Goal: Task Accomplishment & Management: Manage account settings

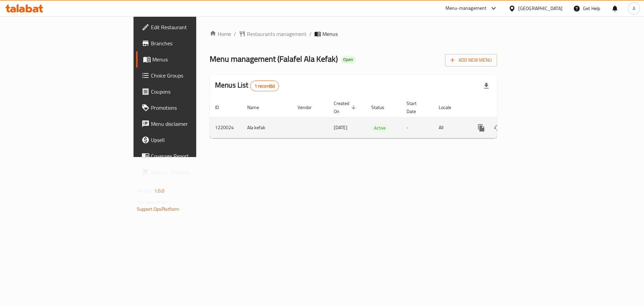
click at [534, 124] on icon "enhanced table" at bounding box center [530, 128] width 8 height 8
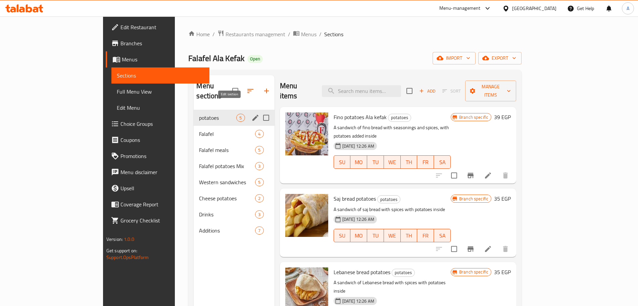
click at [252, 115] on icon "edit" at bounding box center [255, 118] width 6 height 6
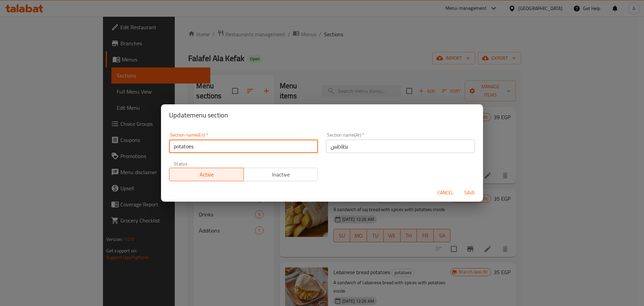
click at [179, 147] on input "potatoes" at bounding box center [243, 146] width 149 height 13
type input "Potatoes"
click at [470, 192] on span "Save" at bounding box center [470, 193] width 16 height 8
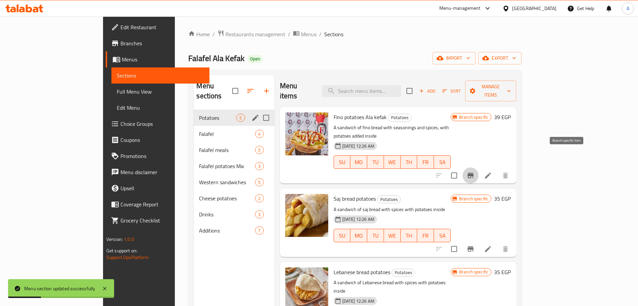
click at [473, 173] on icon "Branch-specific-item" at bounding box center [470, 175] width 6 height 5
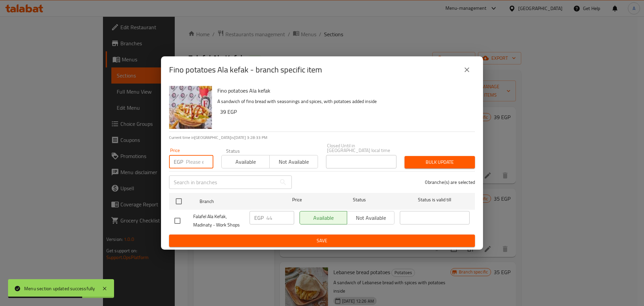
click at [193, 159] on input "number" at bounding box center [200, 161] width 28 height 13
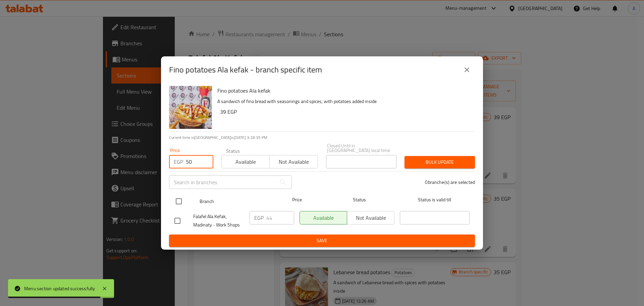
type input "50"
click at [178, 200] on input "checkbox" at bounding box center [179, 201] width 14 height 14
checkbox input "true"
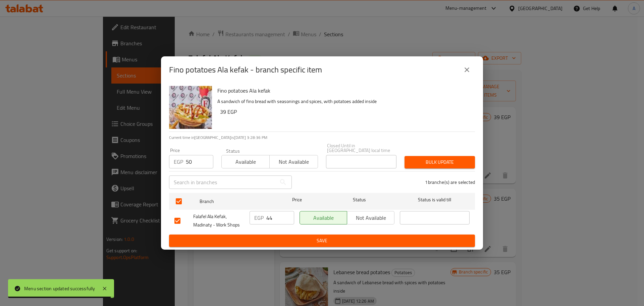
click at [454, 159] on span "Bulk update" at bounding box center [440, 162] width 60 height 8
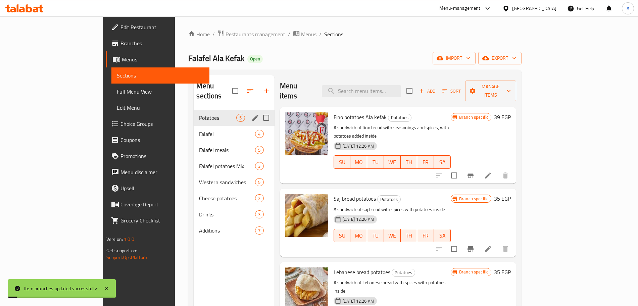
scroll to position [64, 0]
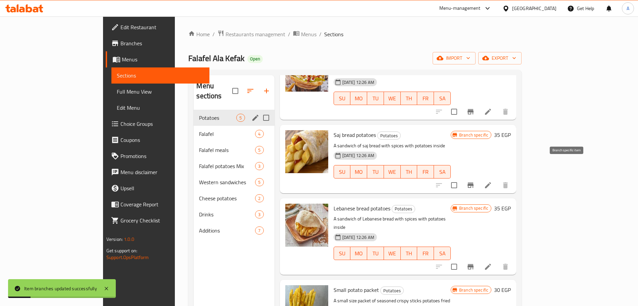
click at [473, 183] on icon "Branch-specific-item" at bounding box center [470, 185] width 6 height 5
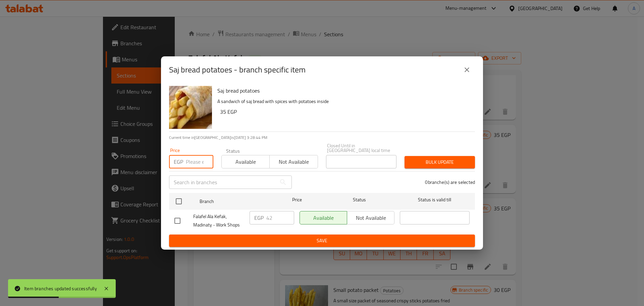
click at [195, 161] on input "number" at bounding box center [200, 161] width 28 height 13
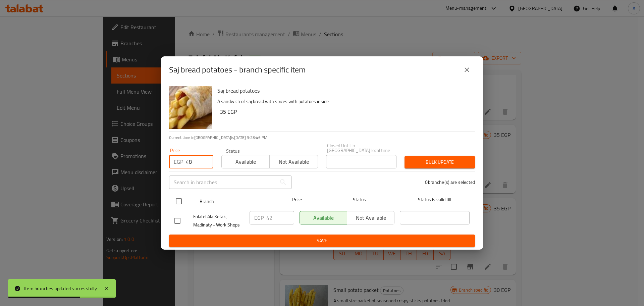
type input "48"
click at [178, 197] on input "checkbox" at bounding box center [179, 201] width 14 height 14
checkbox input "true"
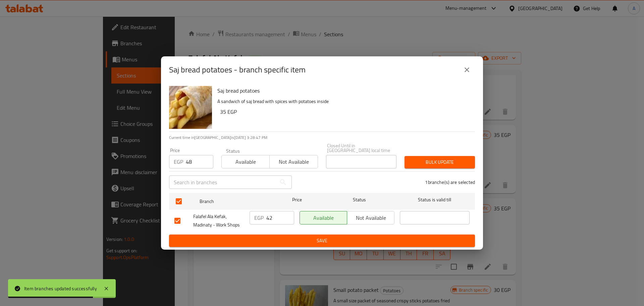
click at [440, 160] on span "Bulk update" at bounding box center [440, 162] width 60 height 8
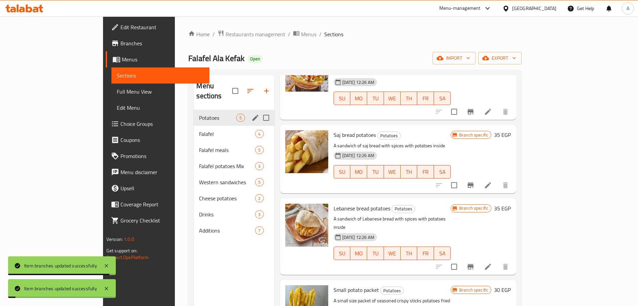
scroll to position [77, 0]
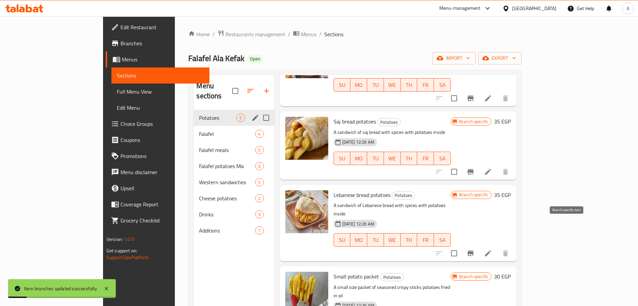
click at [473, 251] on icon "Branch-specific-item" at bounding box center [470, 253] width 6 height 5
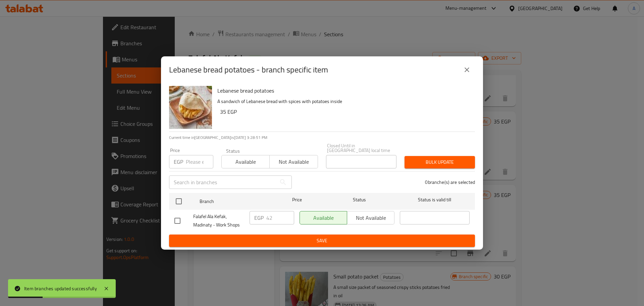
click at [190, 163] on input "number" at bounding box center [200, 161] width 28 height 13
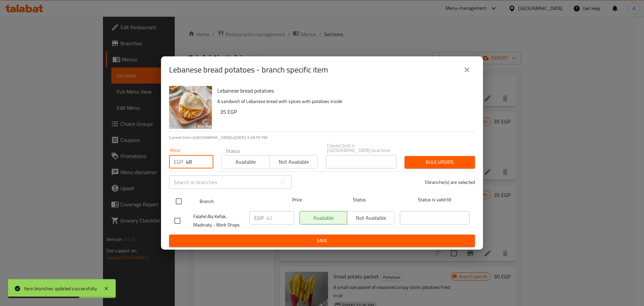
type input "48"
click at [178, 200] on input "checkbox" at bounding box center [179, 201] width 14 height 14
checkbox input "true"
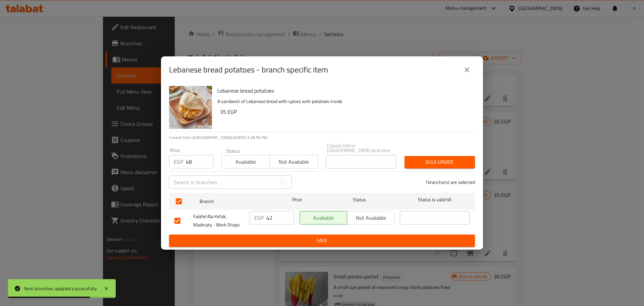
click at [454, 158] on span "Bulk update" at bounding box center [440, 162] width 60 height 8
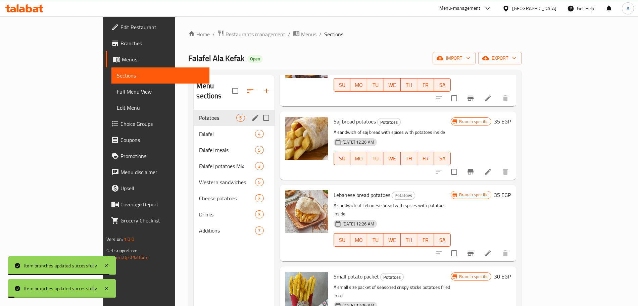
scroll to position [94, 0]
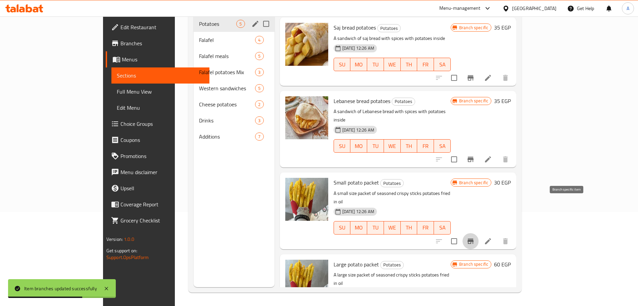
click at [474, 237] on icon "Branch-specific-item" at bounding box center [470, 241] width 8 height 8
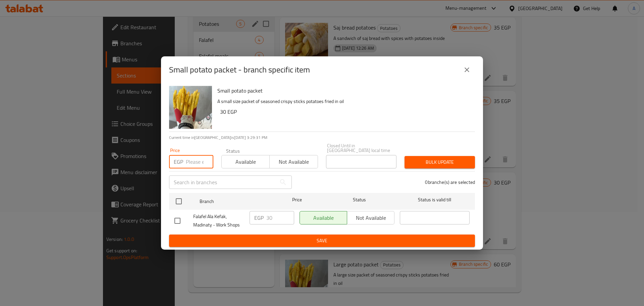
click at [187, 158] on input "number" at bounding box center [200, 161] width 28 height 13
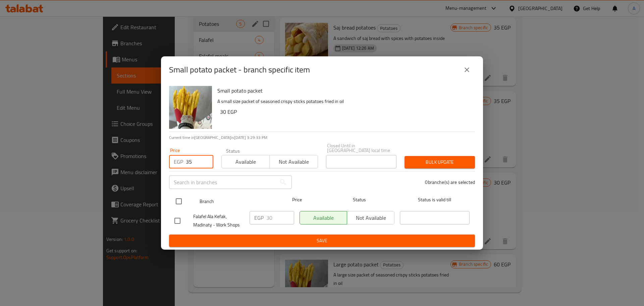
type input "35"
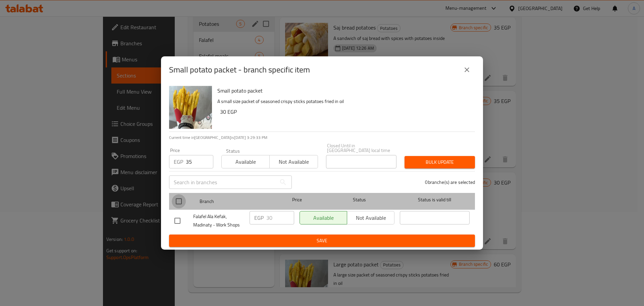
click at [179, 202] on input "checkbox" at bounding box center [179, 201] width 14 height 14
checkbox input "true"
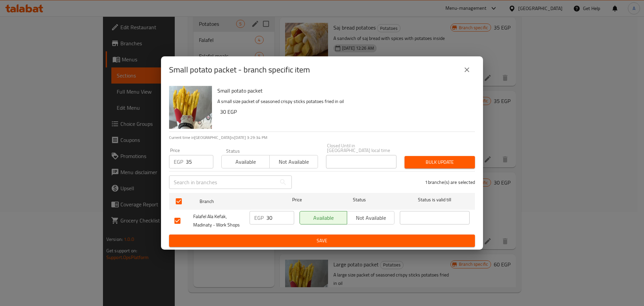
click at [424, 159] on span "Bulk update" at bounding box center [440, 162] width 60 height 8
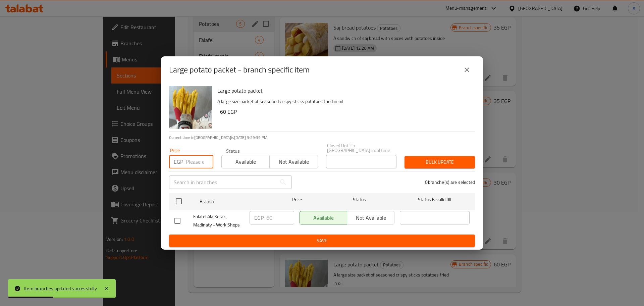
click at [197, 156] on input "number" at bounding box center [200, 161] width 28 height 13
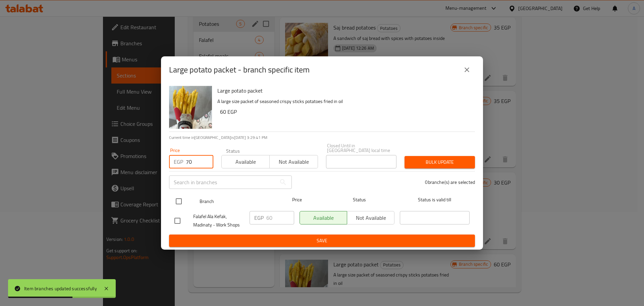
type input "70"
click at [180, 195] on input "checkbox" at bounding box center [179, 201] width 14 height 14
checkbox input "true"
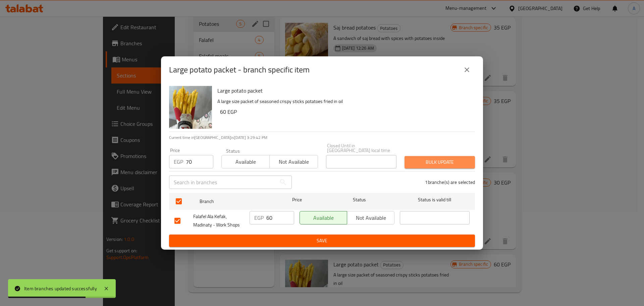
click at [429, 156] on button "Bulk update" at bounding box center [440, 162] width 70 height 12
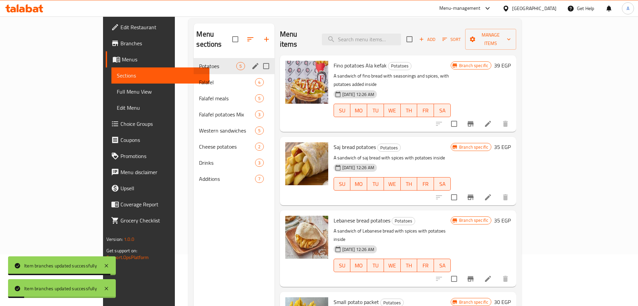
scroll to position [44, 0]
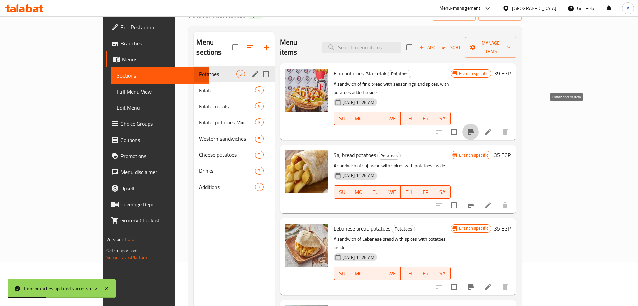
click at [474, 128] on icon "Branch-specific-item" at bounding box center [470, 132] width 8 height 8
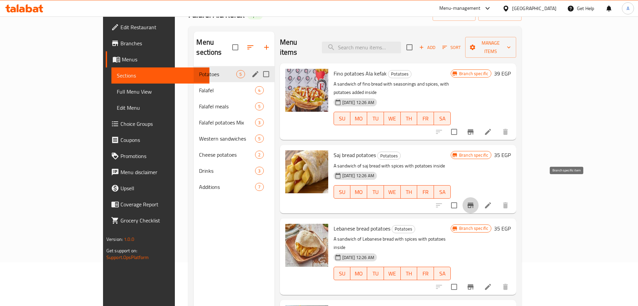
click at [473, 203] on icon "Branch-specific-item" at bounding box center [470, 205] width 6 height 5
click at [478, 279] on button "Branch-specific-item" at bounding box center [470, 287] width 16 height 16
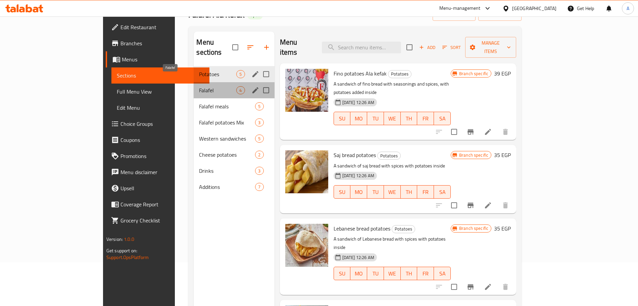
click at [199, 86] on span "Falafel" at bounding box center [217, 90] width 37 height 8
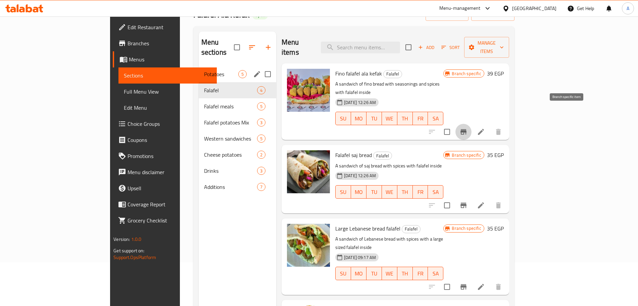
click at [467, 128] on icon "Branch-specific-item" at bounding box center [463, 132] width 8 height 8
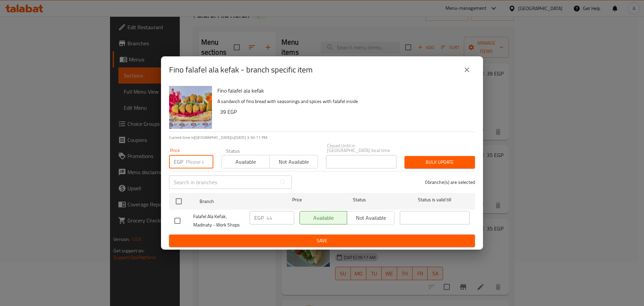
click at [197, 158] on input "number" at bounding box center [200, 161] width 28 height 13
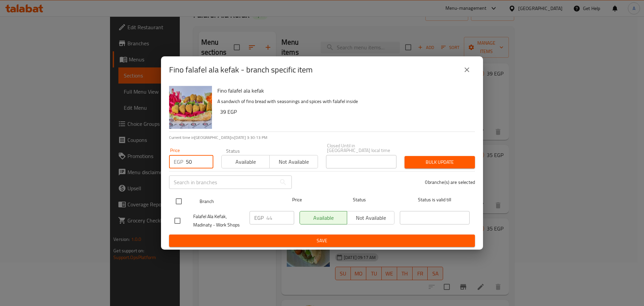
type input "50"
click at [180, 198] on input "checkbox" at bounding box center [179, 201] width 14 height 14
checkbox input "true"
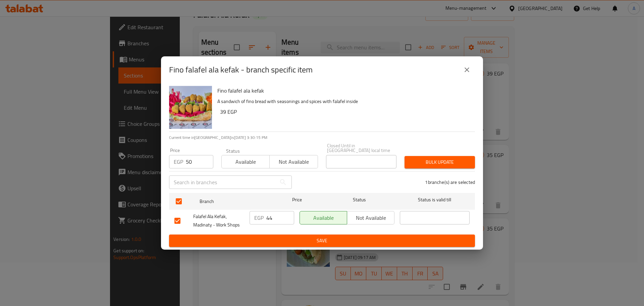
click at [464, 160] on span "Bulk update" at bounding box center [440, 162] width 60 height 8
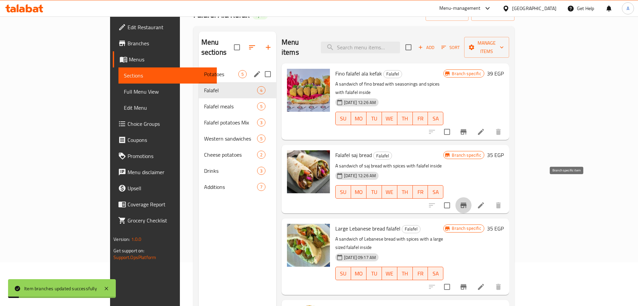
click at [466, 203] on icon "Branch-specific-item" at bounding box center [463, 205] width 6 height 5
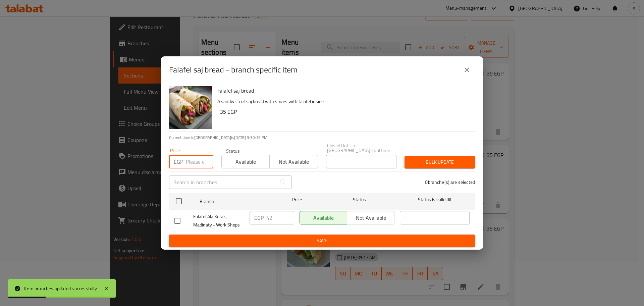
click at [197, 156] on input "number" at bounding box center [200, 161] width 28 height 13
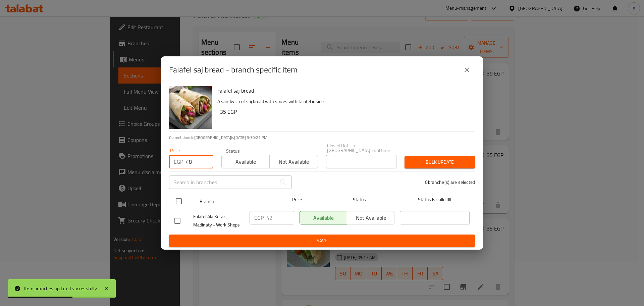
type input "48"
click at [180, 196] on input "checkbox" at bounding box center [179, 201] width 14 height 14
checkbox input "true"
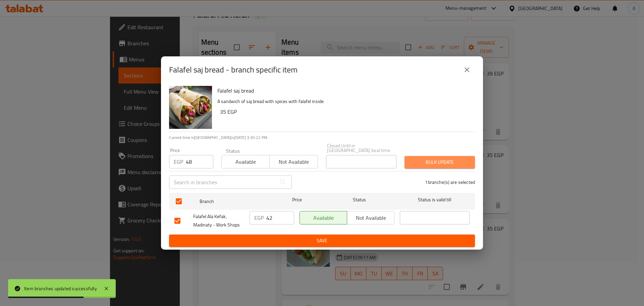
click at [428, 158] on span "Bulk update" at bounding box center [440, 162] width 60 height 8
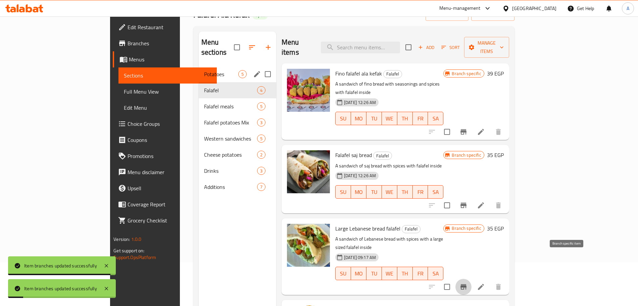
click at [467, 283] on icon "Branch-specific-item" at bounding box center [463, 287] width 8 height 8
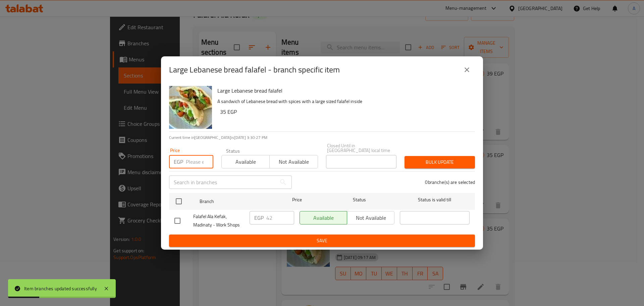
click at [200, 157] on input "number" at bounding box center [200, 161] width 28 height 13
type input "48"
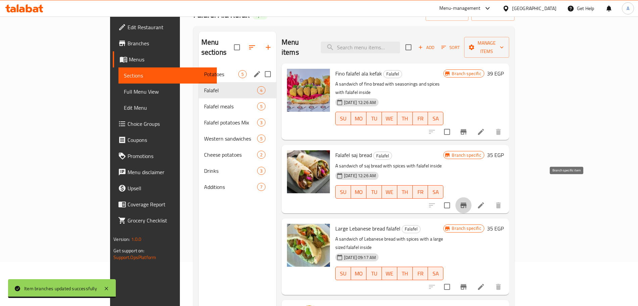
click at [467, 201] on icon "Branch-specific-item" at bounding box center [463, 205] width 8 height 8
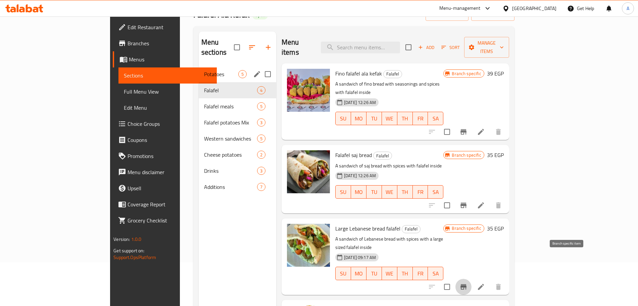
click at [466, 284] on icon "Branch-specific-item" at bounding box center [463, 286] width 6 height 5
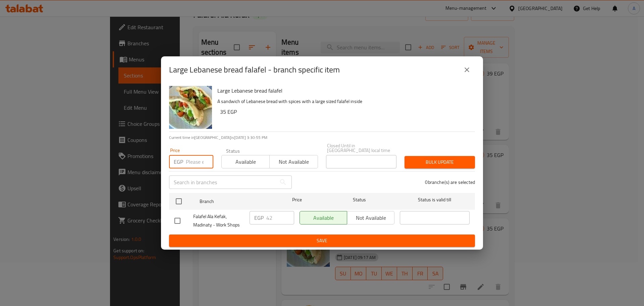
click at [195, 157] on input "number" at bounding box center [200, 161] width 28 height 13
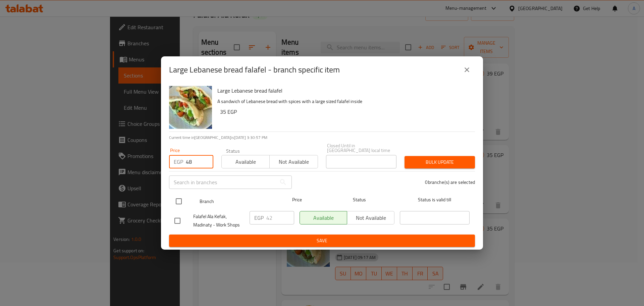
type input "48"
click at [175, 201] on input "checkbox" at bounding box center [179, 201] width 14 height 14
checkbox input "true"
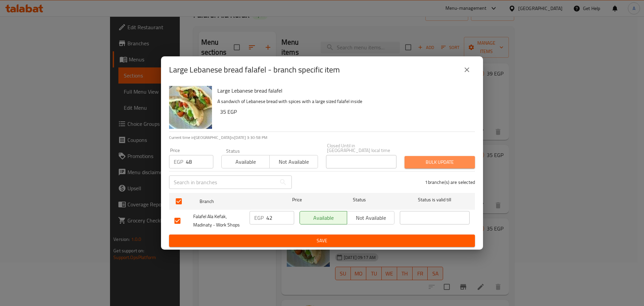
click at [460, 156] on button "Bulk update" at bounding box center [440, 162] width 70 height 12
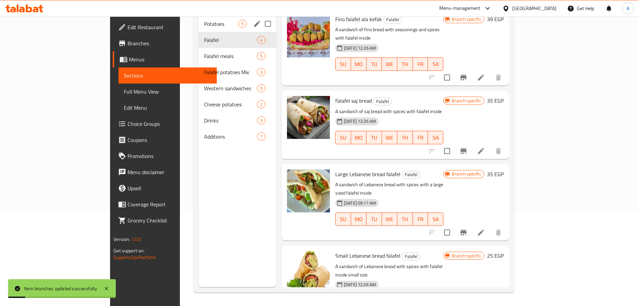
scroll to position [94, 0]
click at [204, 52] on span "Falafel meals" at bounding box center [221, 56] width 34 height 8
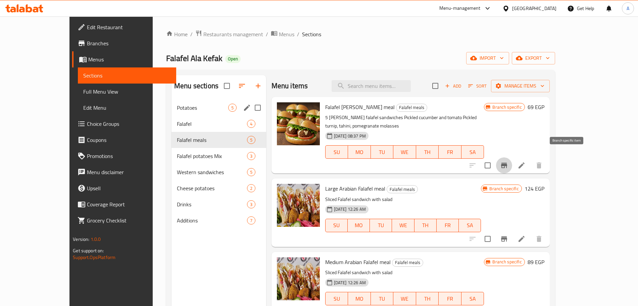
click at [507, 163] on icon "Branch-specific-item" at bounding box center [504, 165] width 6 height 5
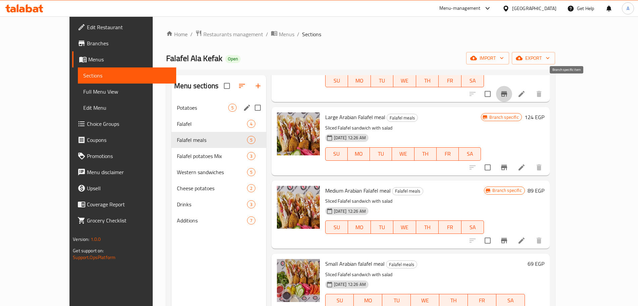
scroll to position [72, 0]
click at [507, 164] on icon "Branch-specific-item" at bounding box center [504, 166] width 6 height 5
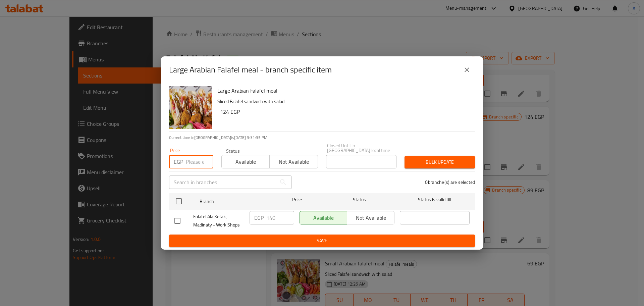
click at [196, 157] on input "number" at bounding box center [200, 161] width 28 height 13
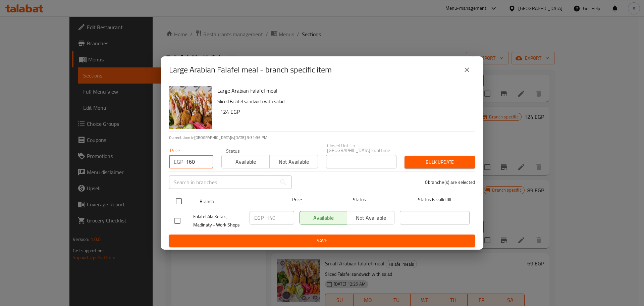
type input "160"
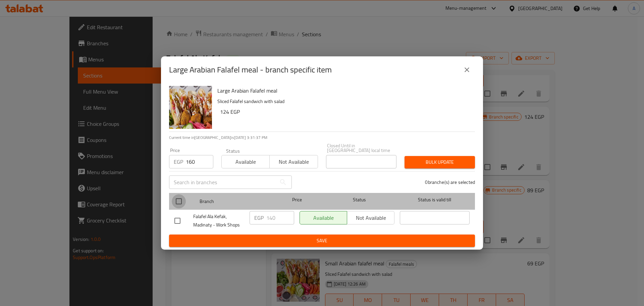
click at [178, 197] on input "checkbox" at bounding box center [179, 201] width 14 height 14
checkbox input "true"
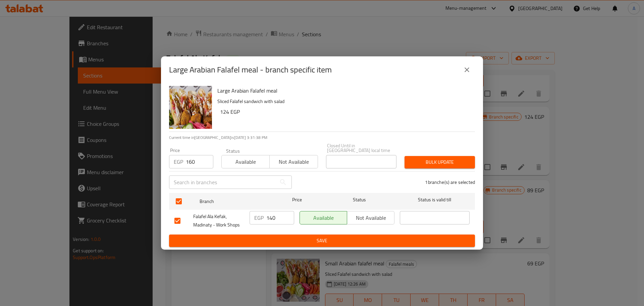
click at [461, 160] on span "Bulk update" at bounding box center [440, 162] width 60 height 8
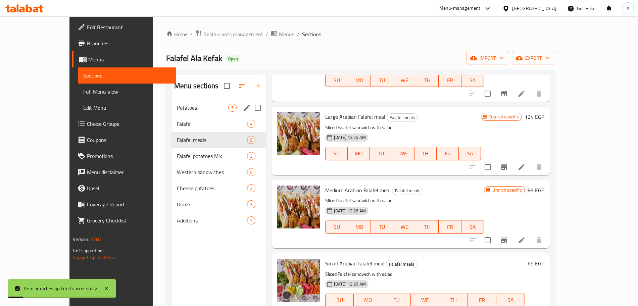
click at [507, 238] on icon "Branch-specific-item" at bounding box center [504, 240] width 6 height 5
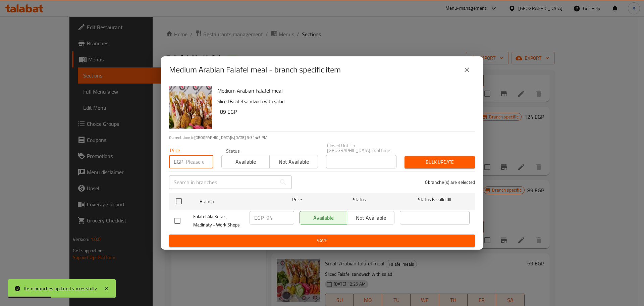
click at [195, 161] on input "number" at bounding box center [200, 161] width 28 height 13
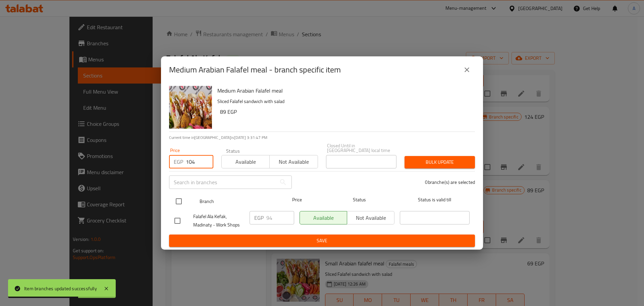
type input "104"
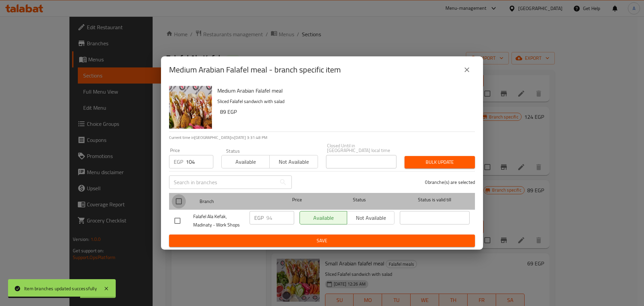
click at [182, 196] on input "checkbox" at bounding box center [179, 201] width 14 height 14
checkbox input "true"
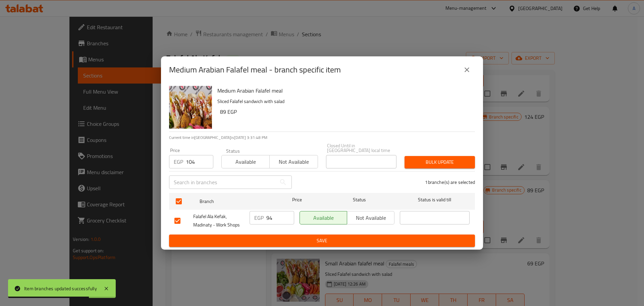
click at [447, 160] on span "Bulk update" at bounding box center [440, 162] width 60 height 8
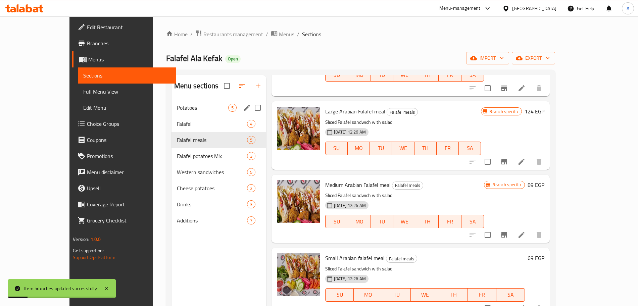
scroll to position [94, 0]
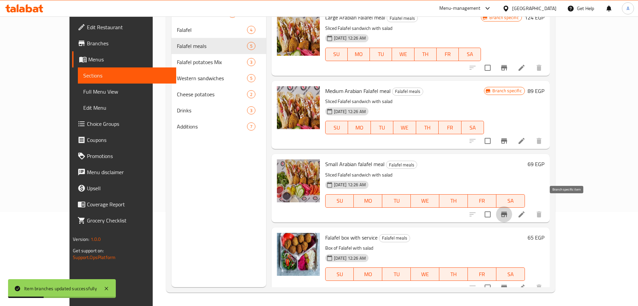
click at [508, 210] on icon "Branch-specific-item" at bounding box center [504, 214] width 8 height 8
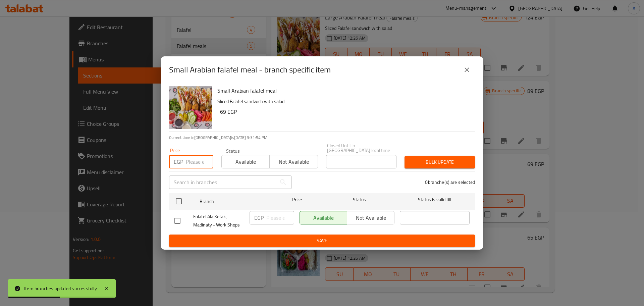
click at [200, 156] on input "number" at bounding box center [200, 161] width 28 height 13
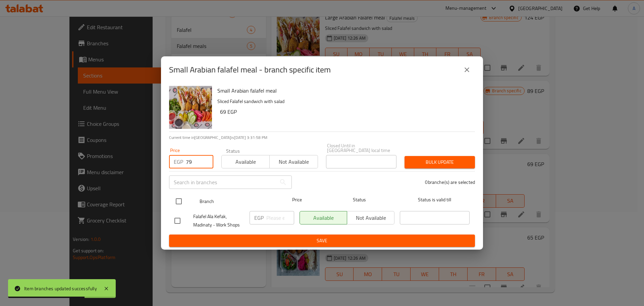
type input "79"
click at [180, 198] on input "checkbox" at bounding box center [179, 201] width 14 height 14
checkbox input "true"
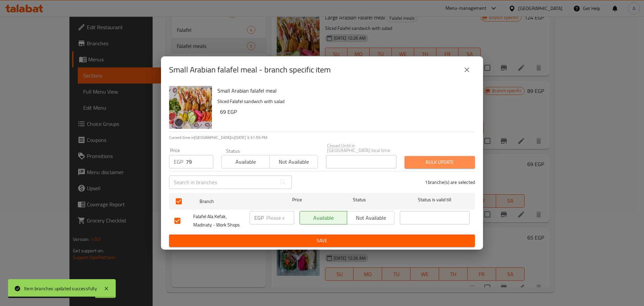
click at [432, 161] on span "Bulk update" at bounding box center [440, 162] width 60 height 8
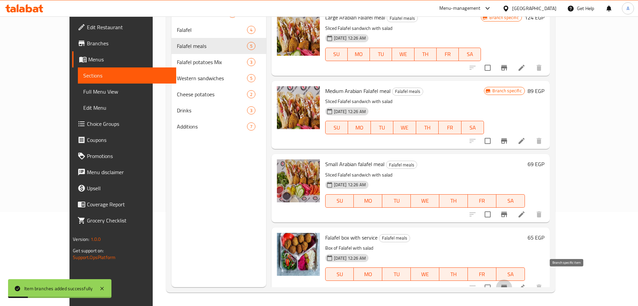
click at [507, 285] on icon "Branch-specific-item" at bounding box center [504, 287] width 6 height 5
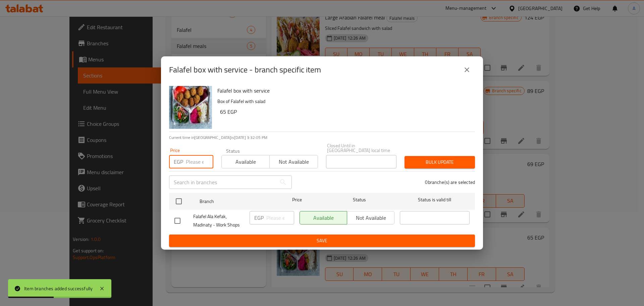
click at [193, 158] on input "number" at bounding box center [200, 161] width 28 height 13
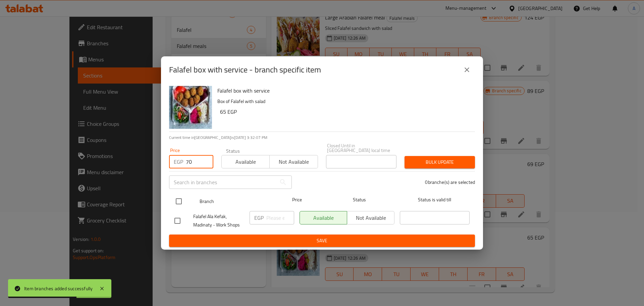
type input "70"
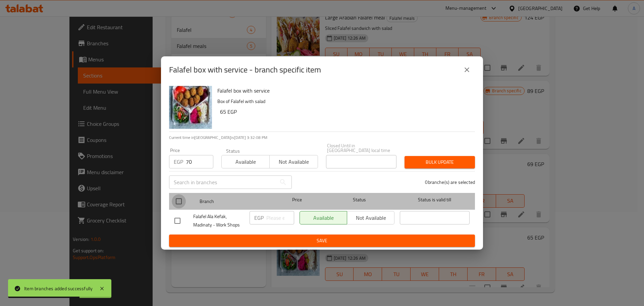
click at [181, 201] on input "checkbox" at bounding box center [179, 201] width 14 height 14
checkbox input "true"
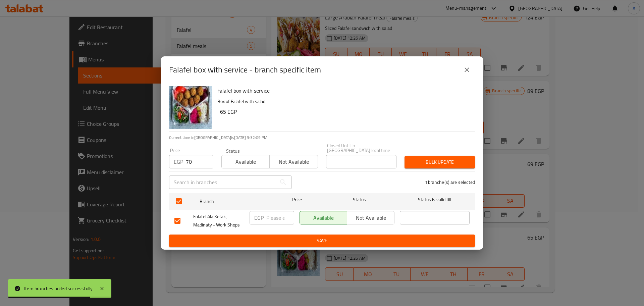
click at [450, 152] on div "Bulk update" at bounding box center [440, 162] width 79 height 20
click at [446, 159] on span "Bulk update" at bounding box center [440, 162] width 60 height 8
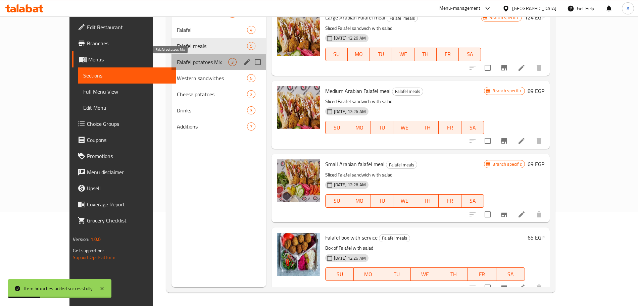
click at [197, 63] on span "Falafel potatoes Mix" at bounding box center [202, 62] width 51 height 8
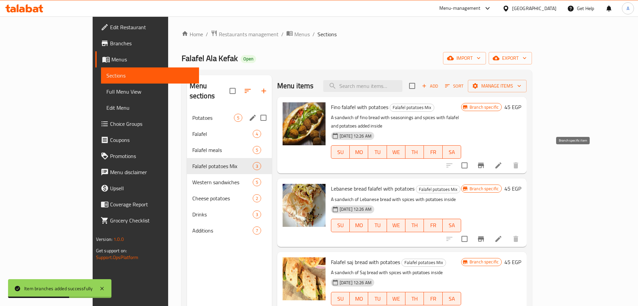
click at [484, 163] on icon "Branch-specific-item" at bounding box center [481, 165] width 6 height 5
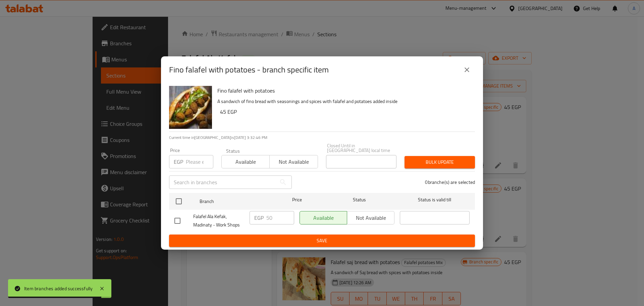
click at [198, 157] on input "number" at bounding box center [200, 161] width 28 height 13
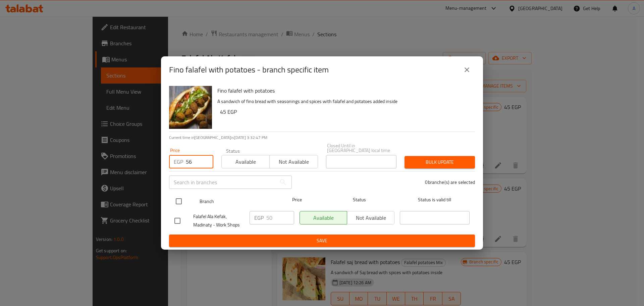
type input "56"
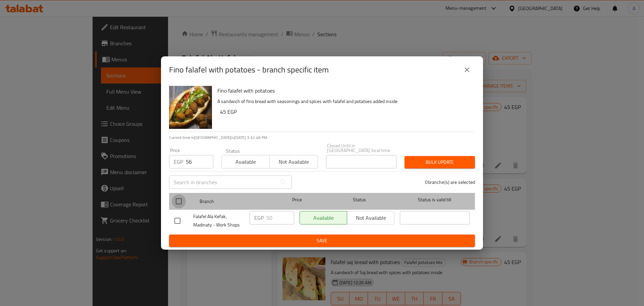
click at [178, 195] on input "checkbox" at bounding box center [179, 201] width 14 height 14
checkbox input "true"
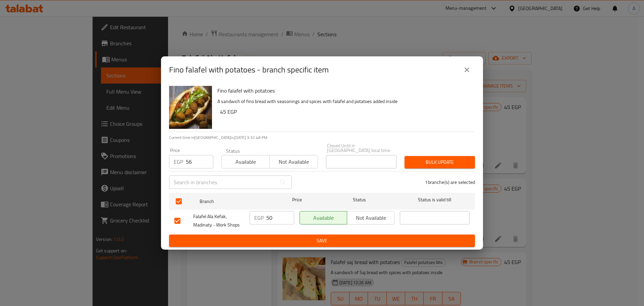
click at [430, 158] on span "Bulk update" at bounding box center [440, 162] width 60 height 8
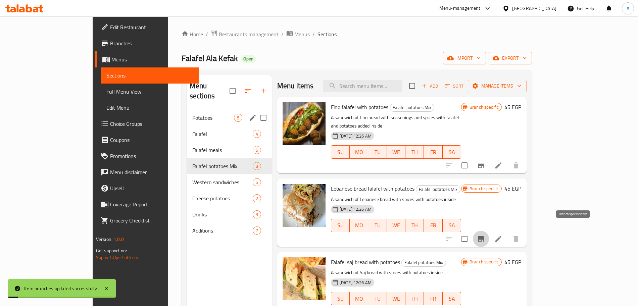
click at [484, 236] on icon "Branch-specific-item" at bounding box center [481, 238] width 6 height 5
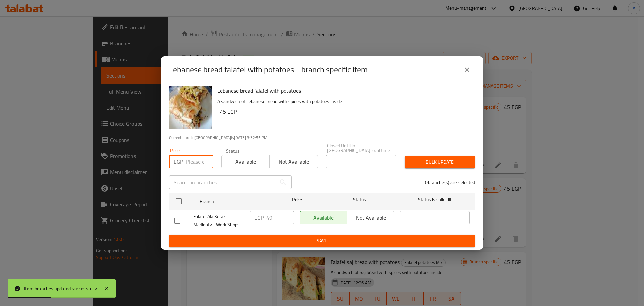
click at [189, 158] on input "number" at bounding box center [200, 161] width 28 height 13
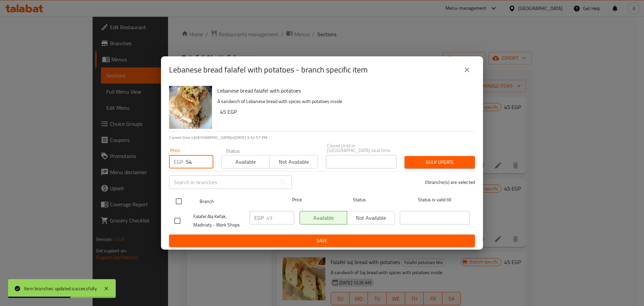
type input "54"
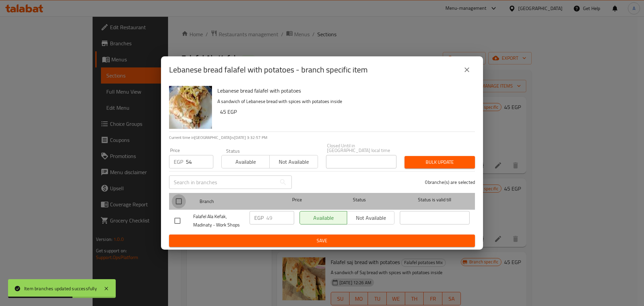
click at [180, 195] on input "checkbox" at bounding box center [179, 201] width 14 height 14
checkbox input "true"
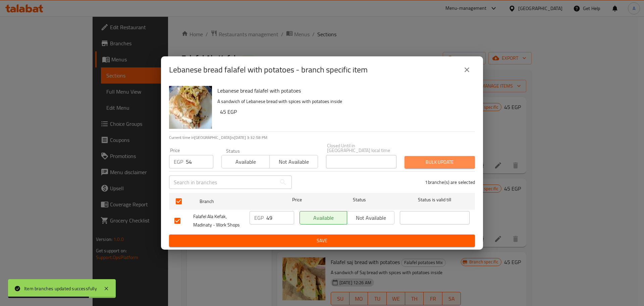
click at [435, 163] on span "Bulk update" at bounding box center [440, 162] width 60 height 8
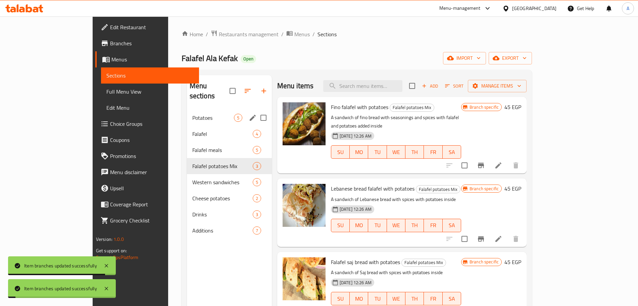
scroll to position [94, 0]
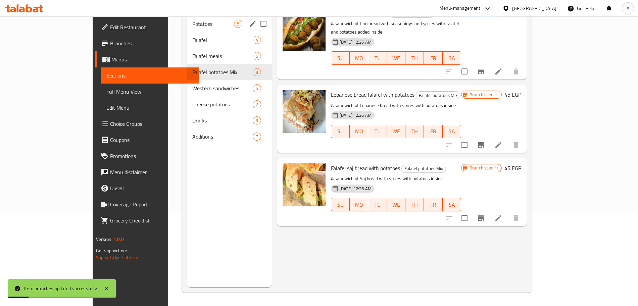
click at [485, 214] on icon "Branch-specific-item" at bounding box center [481, 218] width 8 height 8
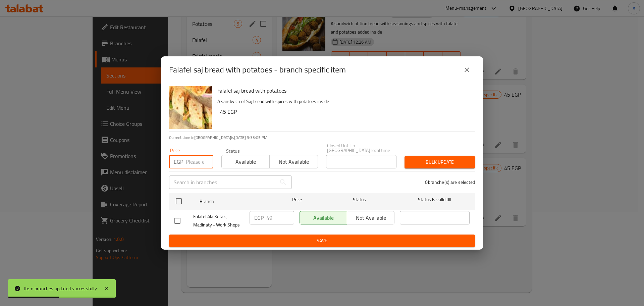
click at [190, 155] on input "number" at bounding box center [200, 161] width 28 height 13
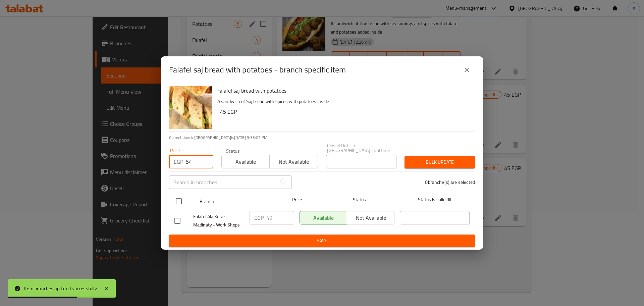
type input "54"
click at [179, 196] on input "checkbox" at bounding box center [179, 201] width 14 height 14
checkbox input "true"
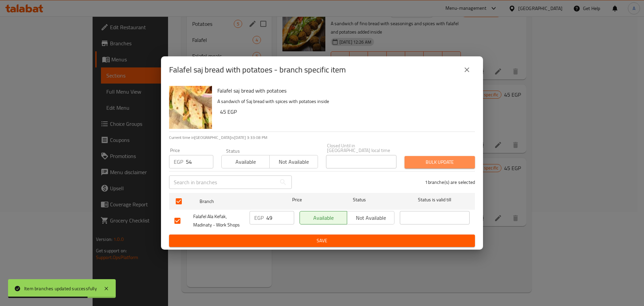
click at [443, 161] on span "Bulk update" at bounding box center [440, 162] width 60 height 8
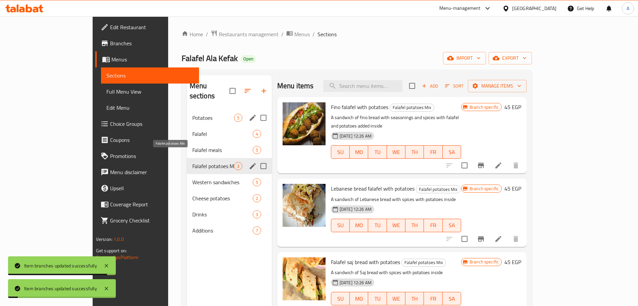
scroll to position [0, 0]
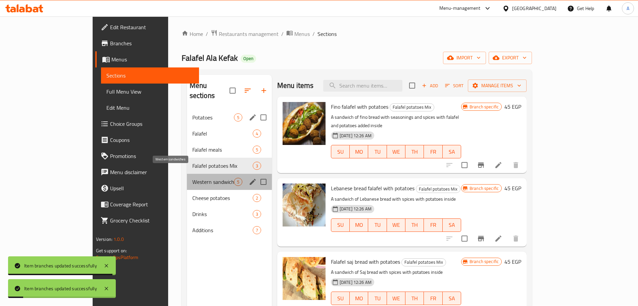
click at [192, 178] on span "Western sandwiches" at bounding box center [213, 182] width 42 height 8
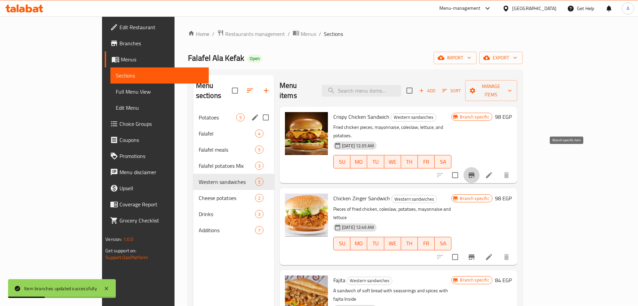
click at [479, 167] on button "Branch-specific-item" at bounding box center [471, 175] width 16 height 16
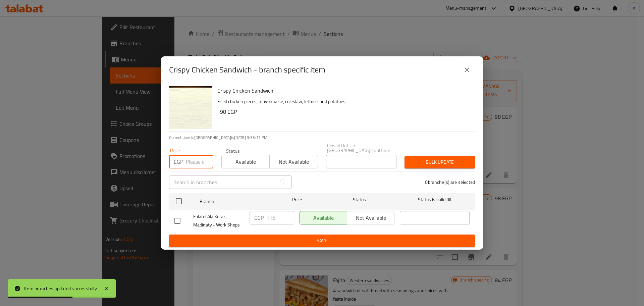
click at [187, 164] on input "number" at bounding box center [200, 161] width 28 height 13
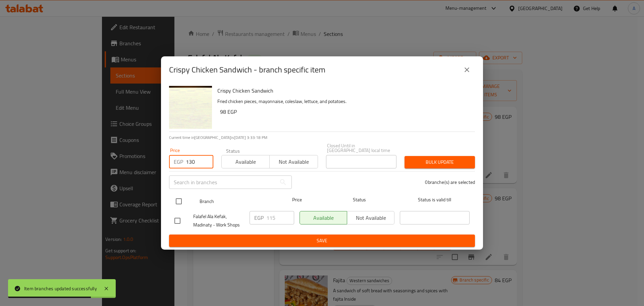
type input "130"
click at [179, 198] on input "checkbox" at bounding box center [179, 201] width 14 height 14
checkbox input "true"
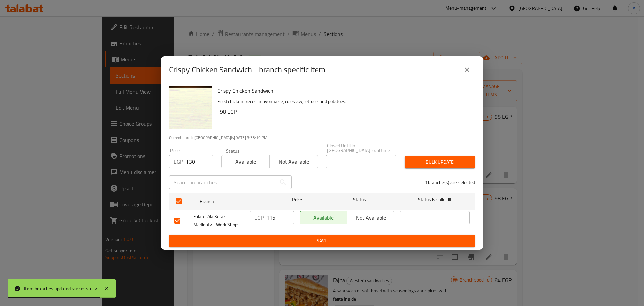
click at [451, 158] on span "Bulk update" at bounding box center [440, 162] width 60 height 8
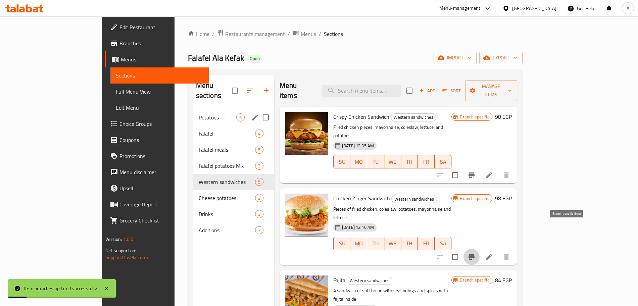
click at [474, 254] on icon "Branch-specific-item" at bounding box center [471, 256] width 6 height 5
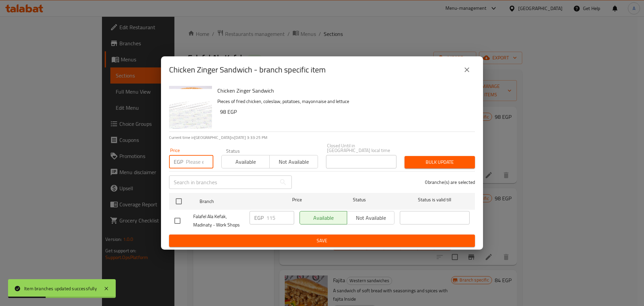
click at [201, 155] on input "number" at bounding box center [200, 161] width 28 height 13
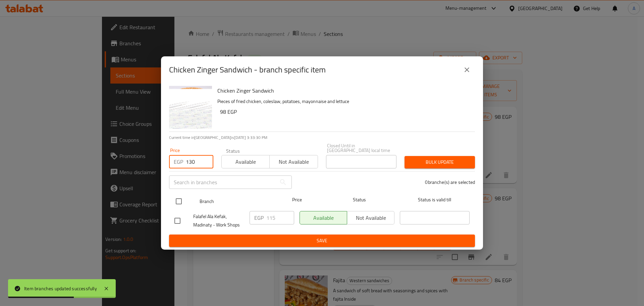
type input "130"
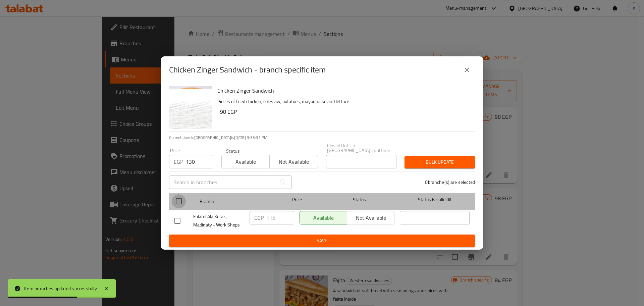
click at [182, 196] on input "checkbox" at bounding box center [179, 201] width 14 height 14
checkbox input "true"
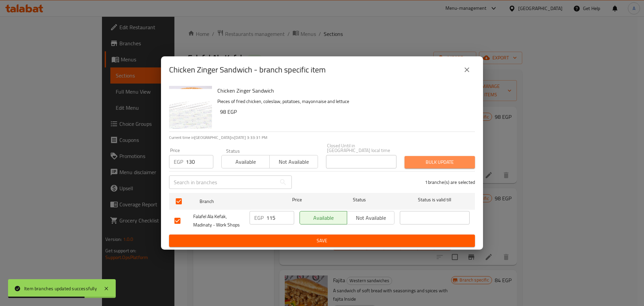
click at [415, 158] on span "Bulk update" at bounding box center [440, 162] width 60 height 8
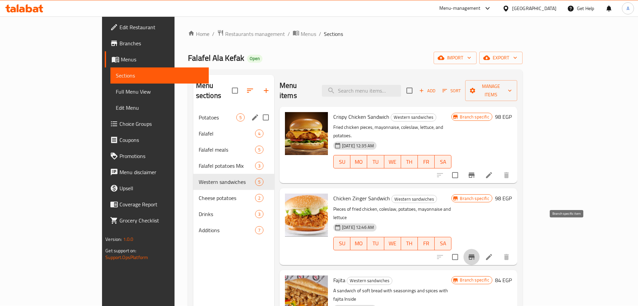
click at [474, 254] on icon "Branch-specific-item" at bounding box center [471, 256] width 6 height 5
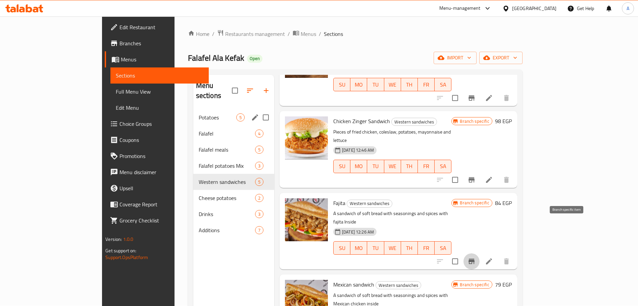
click at [474, 259] on icon "Branch-specific-item" at bounding box center [471, 261] width 6 height 5
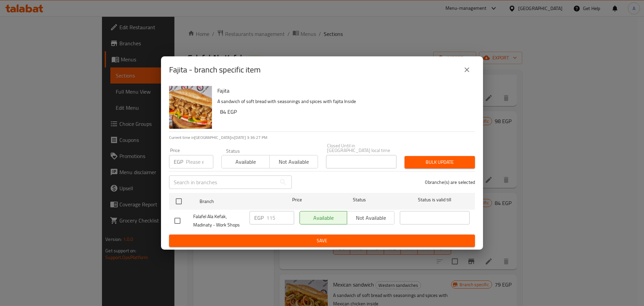
click at [199, 158] on input "number" at bounding box center [200, 161] width 28 height 13
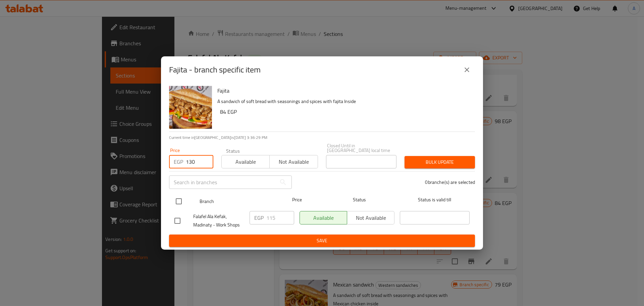
type input "130"
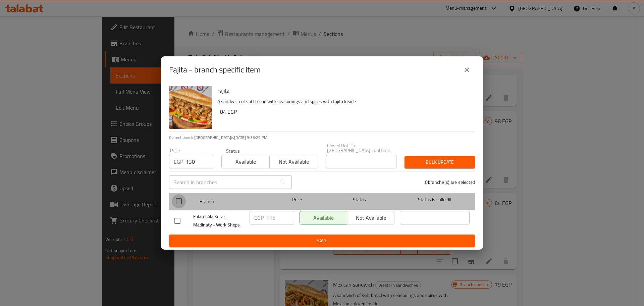
click at [180, 196] on input "checkbox" at bounding box center [179, 201] width 14 height 14
checkbox input "true"
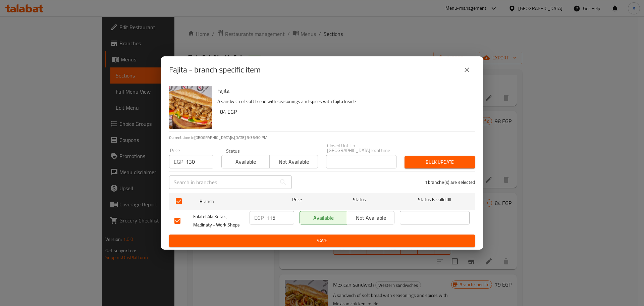
click at [411, 158] on span "Bulk update" at bounding box center [440, 162] width 60 height 8
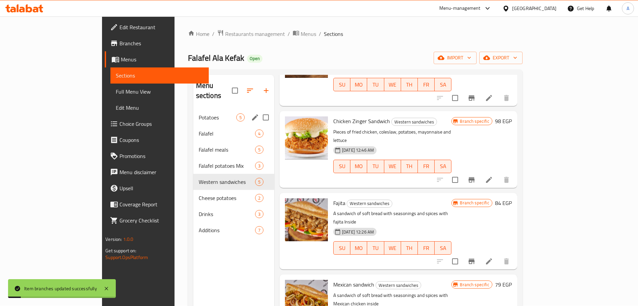
scroll to position [94, 0]
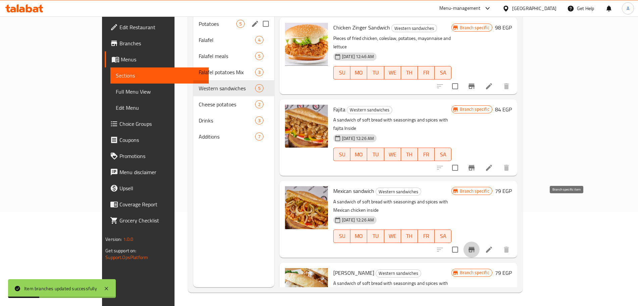
click at [474, 247] on icon "Branch-specific-item" at bounding box center [471, 249] width 6 height 5
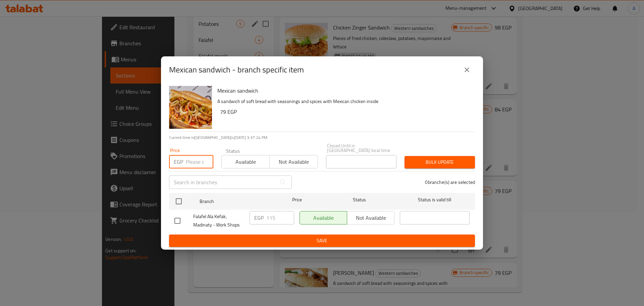
click at [196, 160] on input "number" at bounding box center [200, 161] width 28 height 13
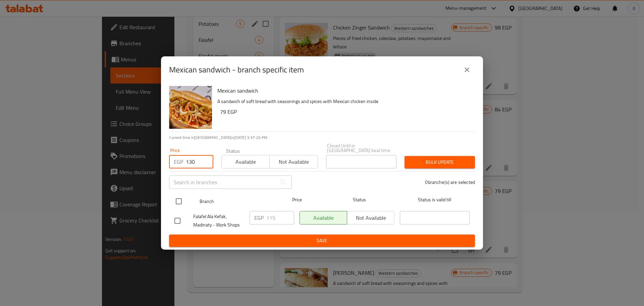
type input "130"
click at [179, 199] on input "checkbox" at bounding box center [179, 201] width 14 height 14
checkbox input "true"
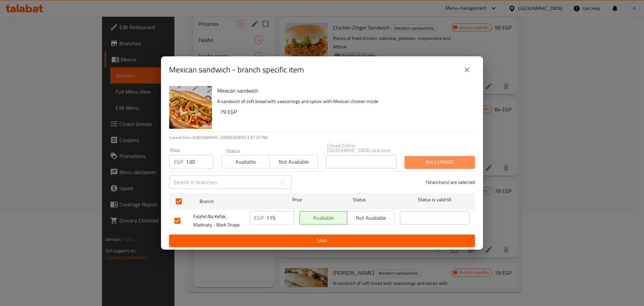
click at [457, 159] on span "Bulk update" at bounding box center [440, 162] width 60 height 8
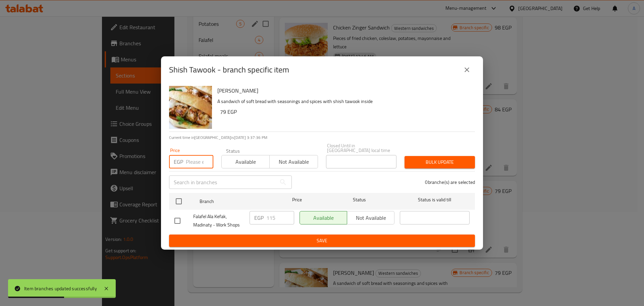
click at [197, 158] on input "number" at bounding box center [200, 161] width 28 height 13
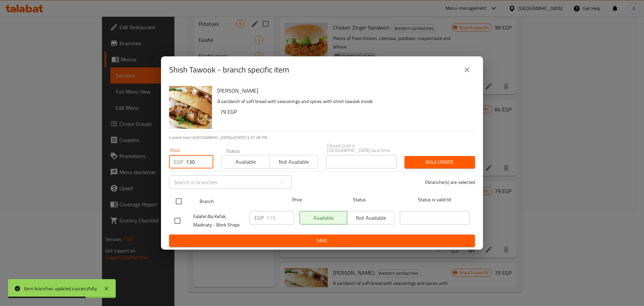
type input "130"
click at [181, 196] on input "checkbox" at bounding box center [179, 201] width 14 height 14
checkbox input "true"
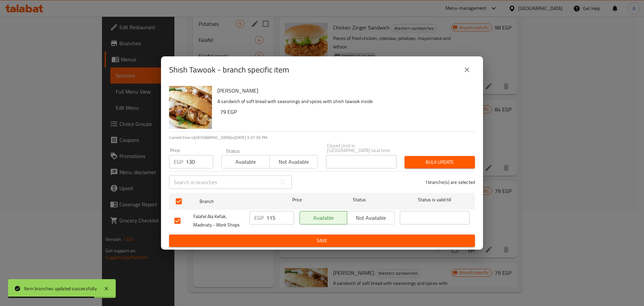
click at [424, 159] on span "Bulk update" at bounding box center [440, 162] width 60 height 8
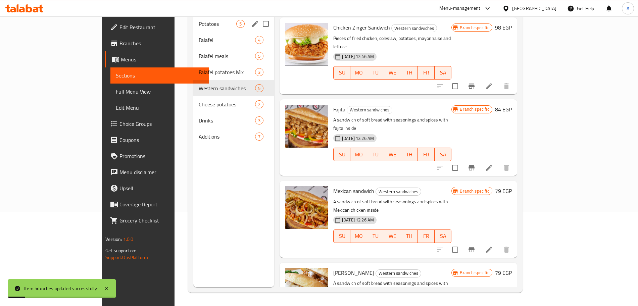
scroll to position [0, 0]
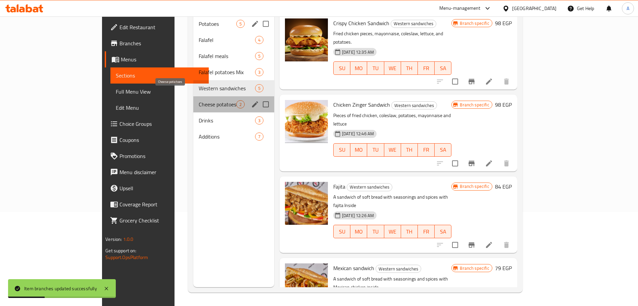
click at [199, 100] on span "Cheese potatoes" at bounding box center [218, 104] width 38 height 8
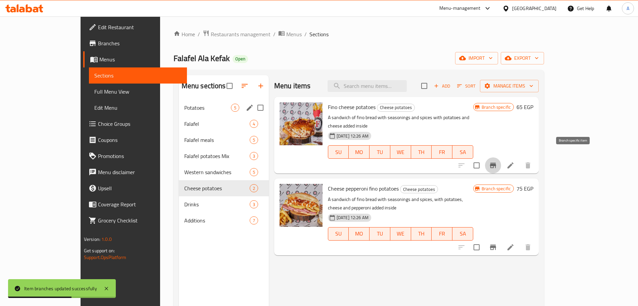
click at [497, 161] on icon "Branch-specific-item" at bounding box center [493, 165] width 8 height 8
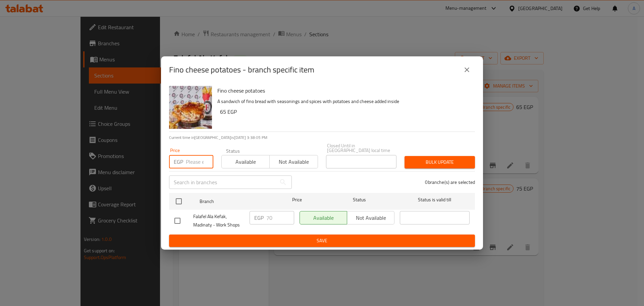
click at [196, 158] on input "number" at bounding box center [200, 161] width 28 height 13
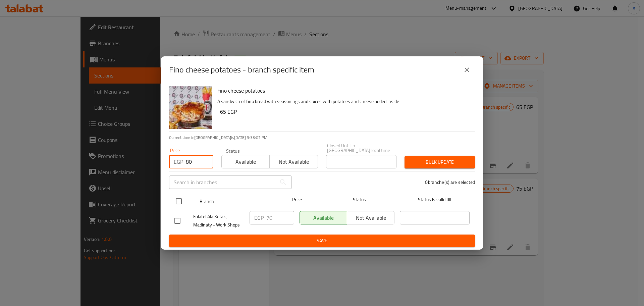
type input "80"
click at [177, 198] on input "checkbox" at bounding box center [179, 201] width 14 height 14
checkbox input "true"
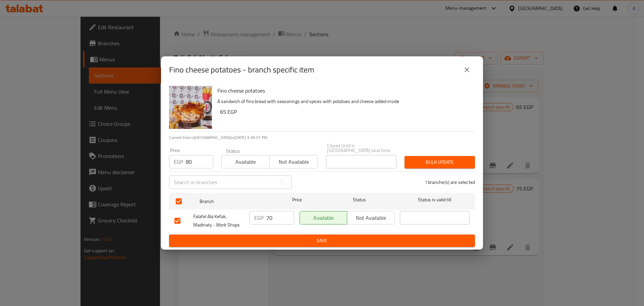
click at [410, 158] on span "Bulk update" at bounding box center [440, 162] width 60 height 8
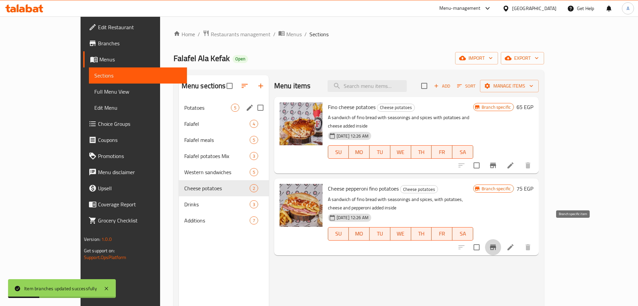
click at [496, 245] on icon "Branch-specific-item" at bounding box center [493, 247] width 6 height 5
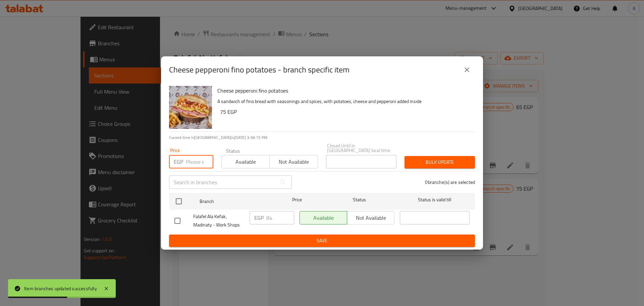
click at [192, 157] on input "number" at bounding box center [200, 161] width 28 height 13
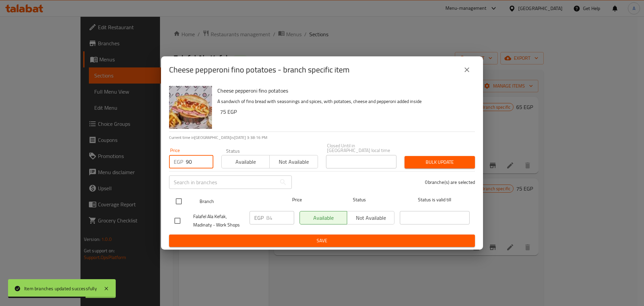
type input "90"
click at [180, 201] on input "checkbox" at bounding box center [179, 201] width 14 height 14
checkbox input "true"
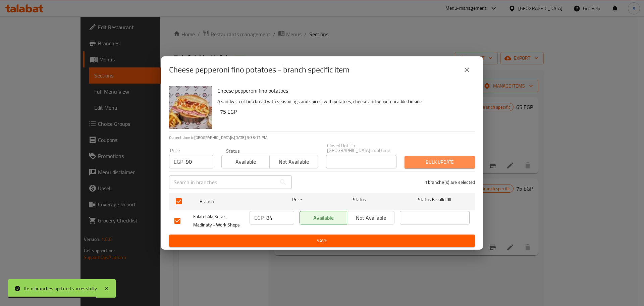
click at [408, 158] on button "Bulk update" at bounding box center [440, 162] width 70 height 12
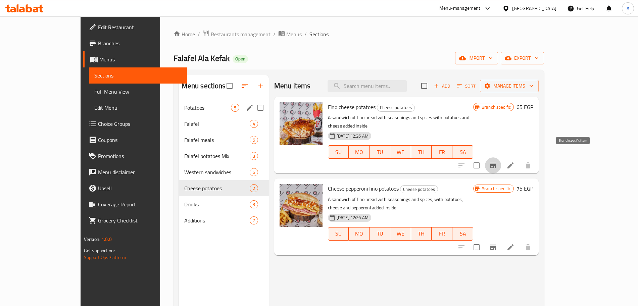
click at [497, 161] on icon "Branch-specific-item" at bounding box center [493, 165] width 8 height 8
click at [496, 245] on icon "Branch-specific-item" at bounding box center [493, 247] width 6 height 5
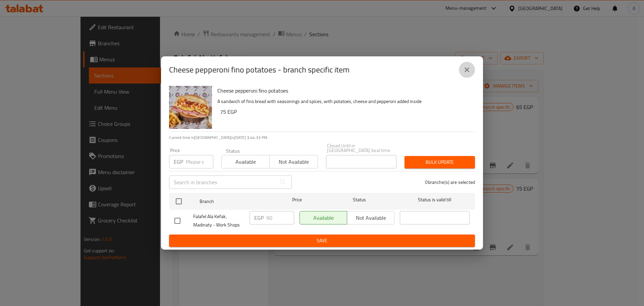
click at [467, 71] on icon "close" at bounding box center [467, 70] width 8 height 8
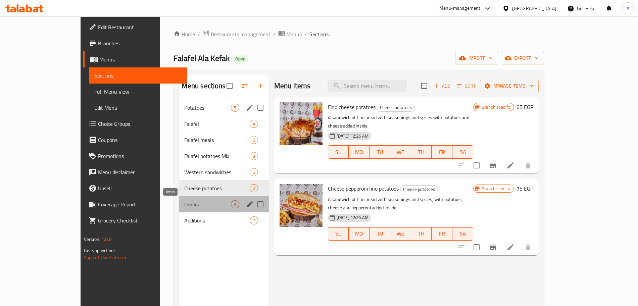
click at [190, 202] on span "Drinks" at bounding box center [207, 204] width 47 height 8
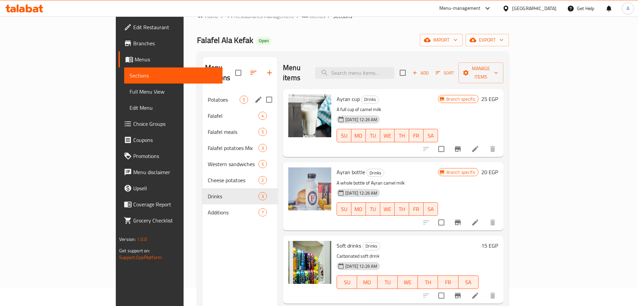
scroll to position [18, 0]
click at [462, 145] on icon "Branch-specific-item" at bounding box center [458, 149] width 8 height 8
click at [462, 219] on icon "Branch-specific-item" at bounding box center [458, 223] width 8 height 8
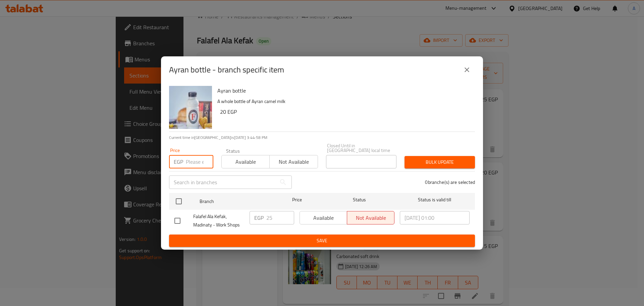
click at [196, 156] on input "number" at bounding box center [200, 161] width 28 height 13
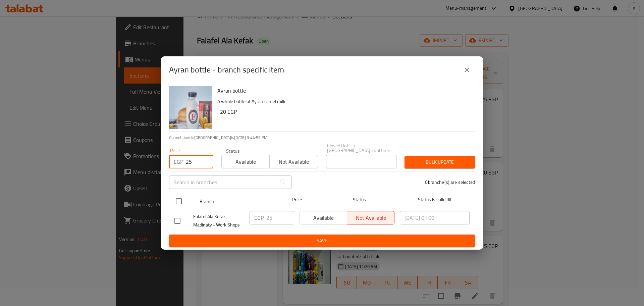
type input "25"
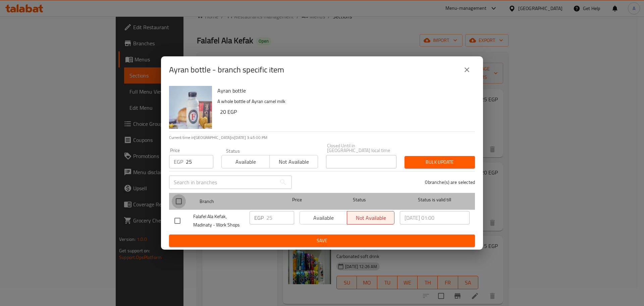
click at [182, 196] on input "checkbox" at bounding box center [179, 201] width 14 height 14
checkbox input "true"
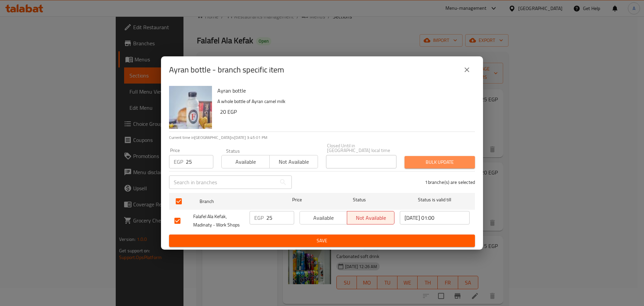
click at [448, 162] on span "Bulk update" at bounding box center [440, 162] width 60 height 8
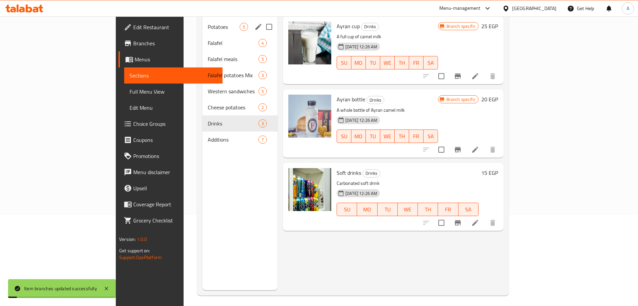
scroll to position [92, 0]
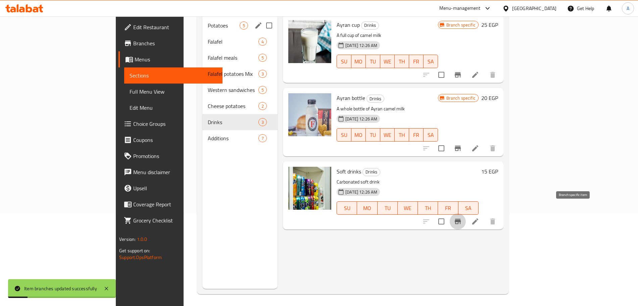
click at [461, 219] on icon "Branch-specific-item" at bounding box center [458, 221] width 6 height 5
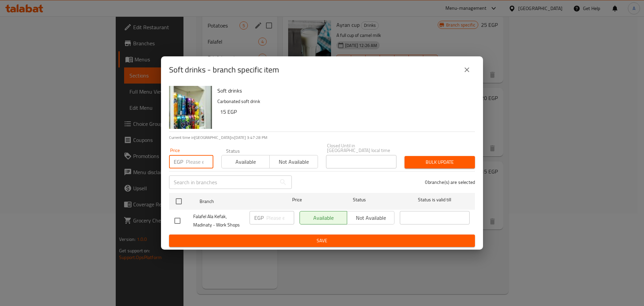
click at [196, 159] on input "number" at bounding box center [200, 161] width 28 height 13
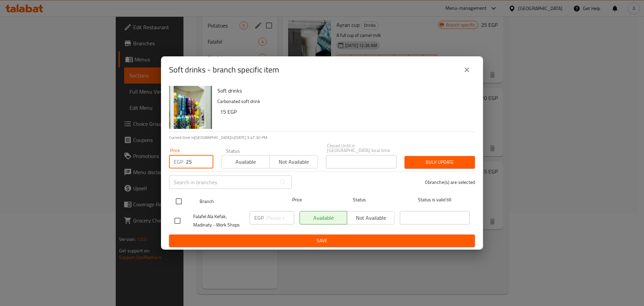
type input "25"
click at [179, 199] on input "checkbox" at bounding box center [179, 201] width 14 height 14
checkbox input "true"
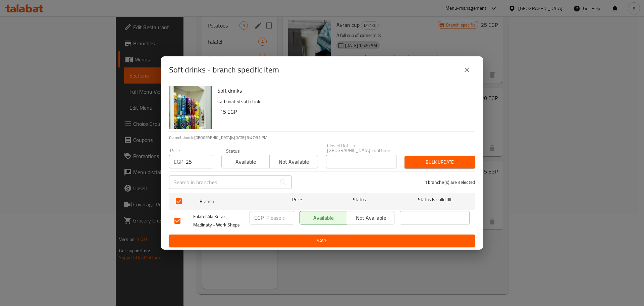
click at [451, 158] on span "Bulk update" at bounding box center [440, 162] width 60 height 8
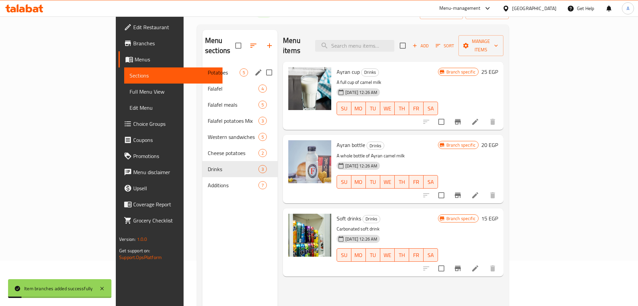
scroll to position [45, 0]
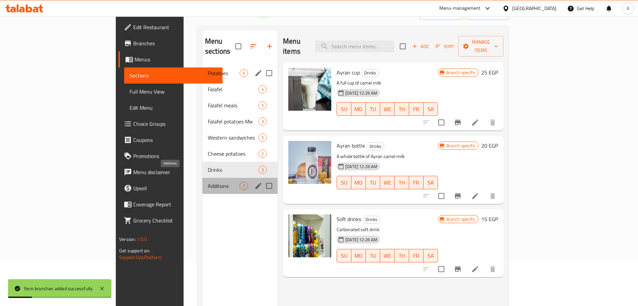
click at [208, 182] on span "Additions" at bounding box center [224, 186] width 32 height 8
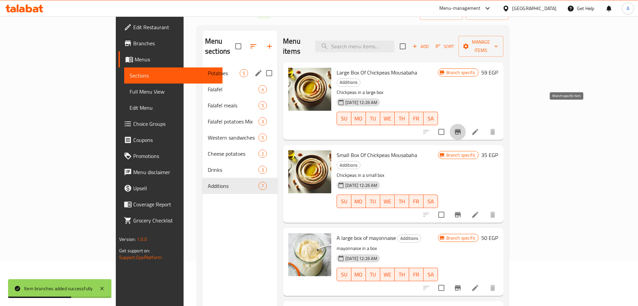
click at [462, 128] on icon "Branch-specific-item" at bounding box center [458, 132] width 8 height 8
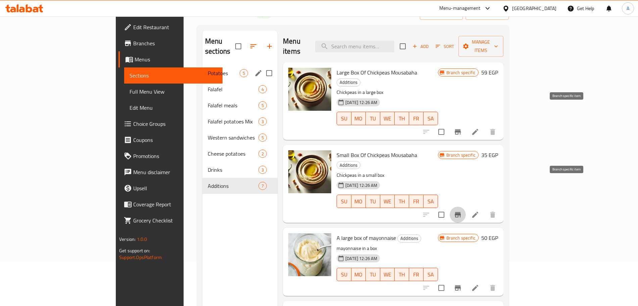
click at [461, 212] on icon "Branch-specific-item" at bounding box center [458, 214] width 6 height 5
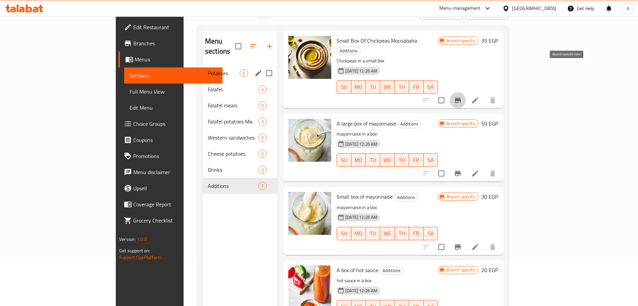
scroll to position [115, 0]
click at [461, 170] on icon "Branch-specific-item" at bounding box center [458, 172] width 6 height 5
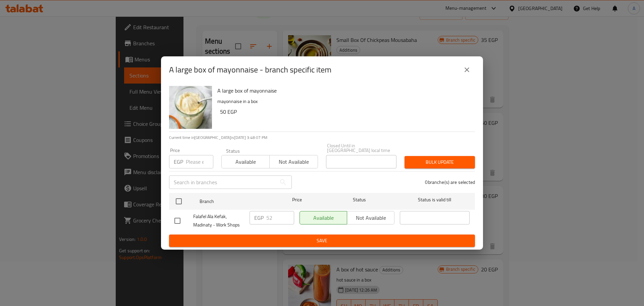
click at [470, 69] on icon "close" at bounding box center [467, 70] width 8 height 8
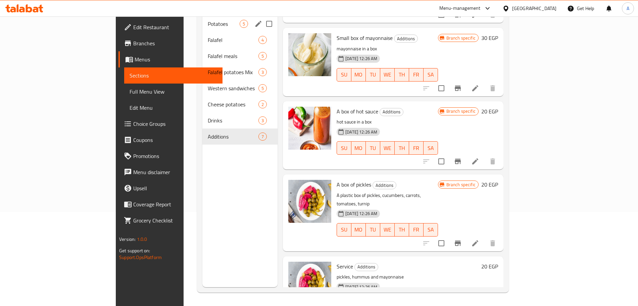
scroll to position [94, 0]
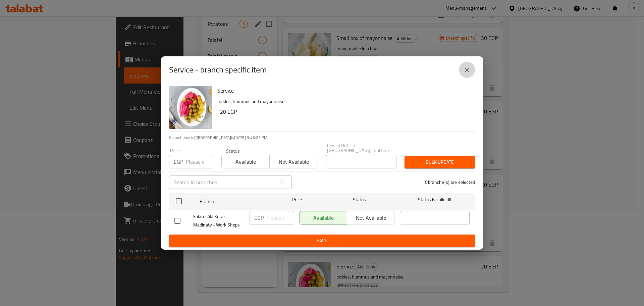
click at [466, 72] on icon "close" at bounding box center [467, 69] width 5 height 5
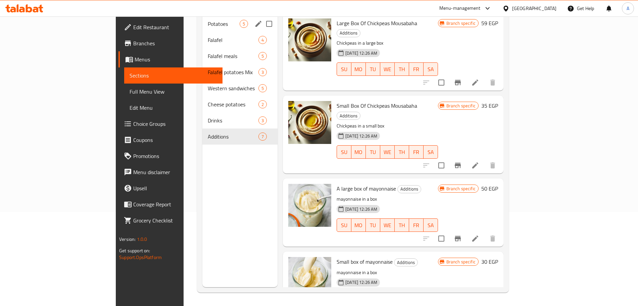
scroll to position [0, 0]
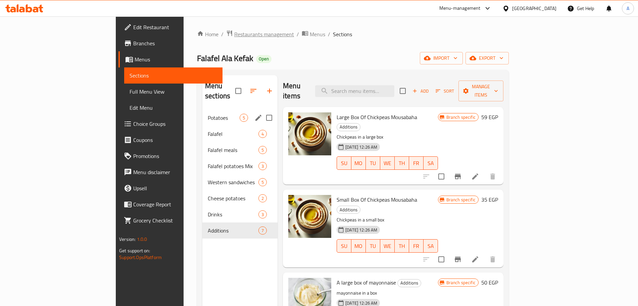
click at [234, 36] on span "Restaurants management" at bounding box center [264, 34] width 60 height 8
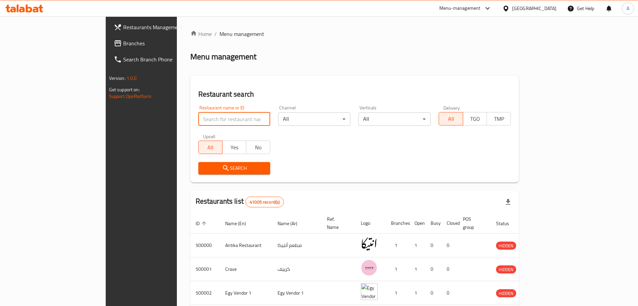
click at [198, 117] on input "search" at bounding box center [234, 118] width 72 height 13
type input "غ"
type input "ya seedy"
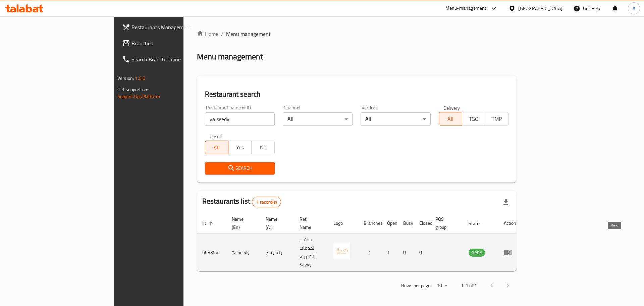
click at [511, 251] on icon "enhanced table" at bounding box center [509, 252] width 2 height 3
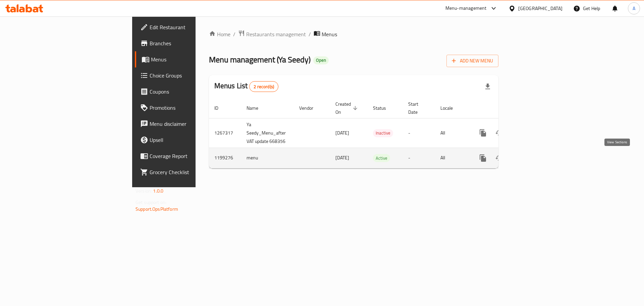
click at [535, 162] on icon "enhanced table" at bounding box center [531, 158] width 8 height 8
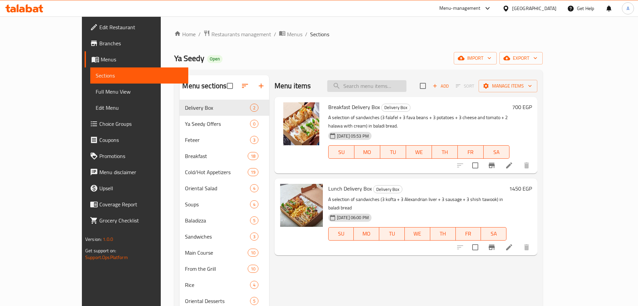
click at [406, 85] on input "search" at bounding box center [366, 86] width 79 height 12
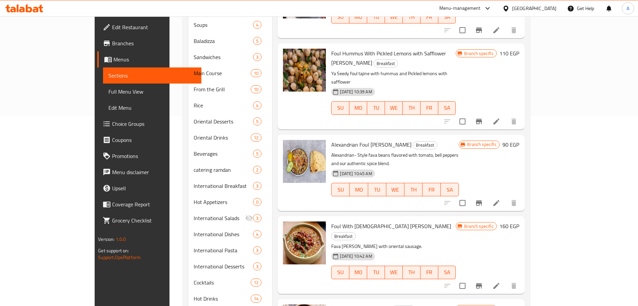
scroll to position [190, 0]
type input "foul"
click at [289, 146] on icon "upload picture" at bounding box center [292, 149] width 7 height 6
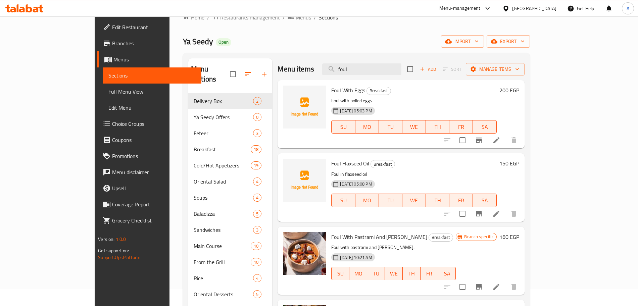
scroll to position [16, 0]
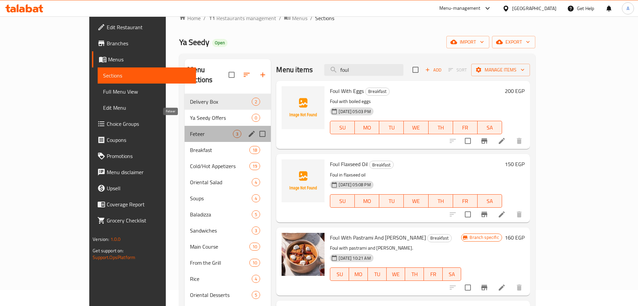
click at [190, 130] on span "Feteer" at bounding box center [211, 134] width 43 height 8
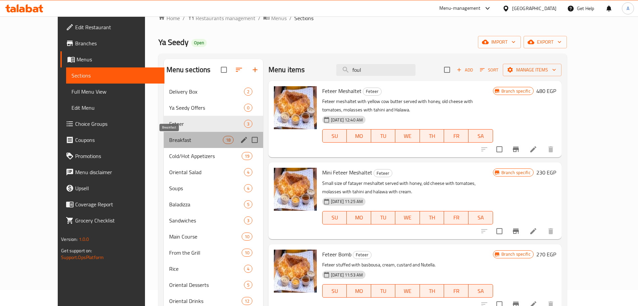
click at [173, 141] on span "Breakfast" at bounding box center [196, 140] width 54 height 8
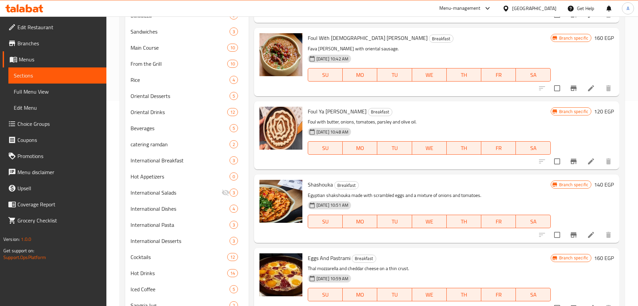
scroll to position [234, 0]
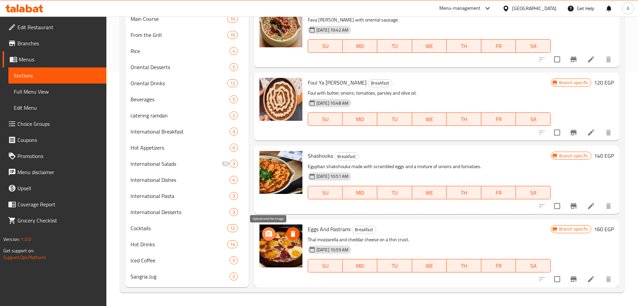
click at [263, 230] on span "upload picture" at bounding box center [268, 234] width 13 height 8
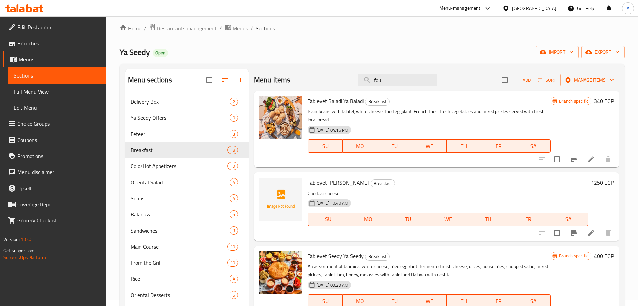
scroll to position [0, 0]
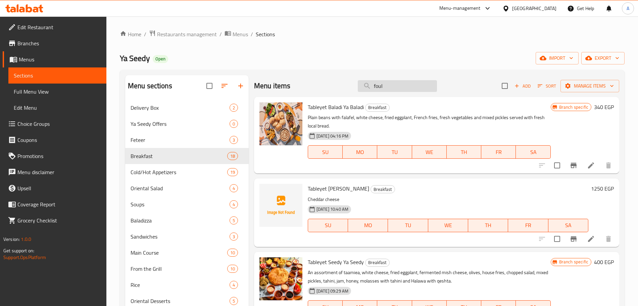
click at [399, 85] on input "foul" at bounding box center [397, 86] width 79 height 12
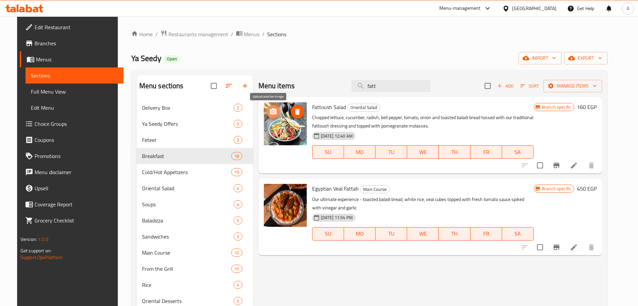
click at [269, 110] on icon "upload picture" at bounding box center [273, 112] width 8 height 8
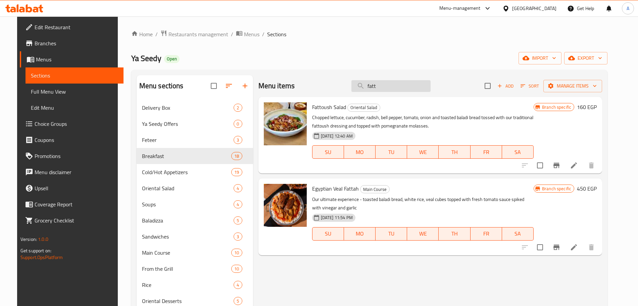
click at [394, 83] on input "fatt" at bounding box center [390, 86] width 79 height 12
type input "f"
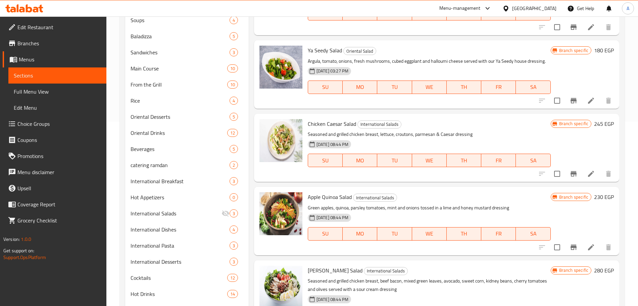
scroll to position [186, 0]
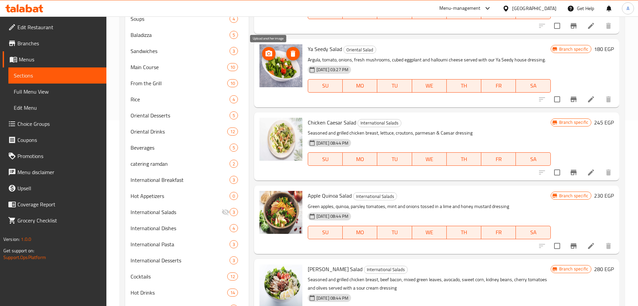
click at [271, 53] on icon "upload picture" at bounding box center [268, 53] width 7 height 6
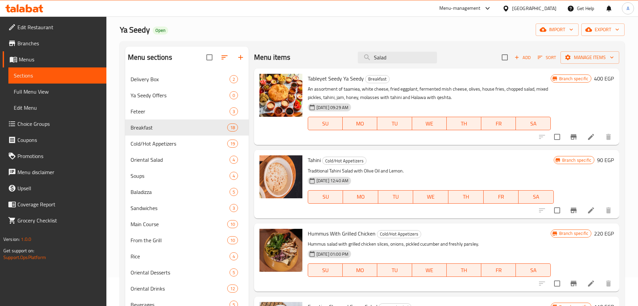
scroll to position [0, 0]
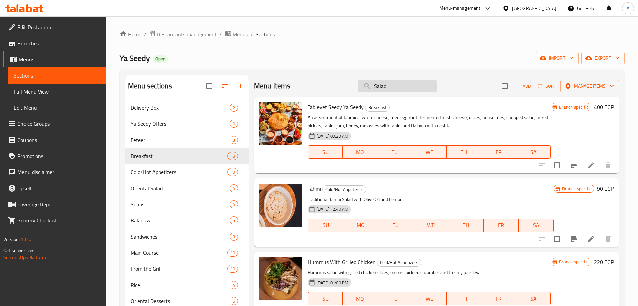
click at [407, 88] on input "Salad" at bounding box center [397, 86] width 79 height 12
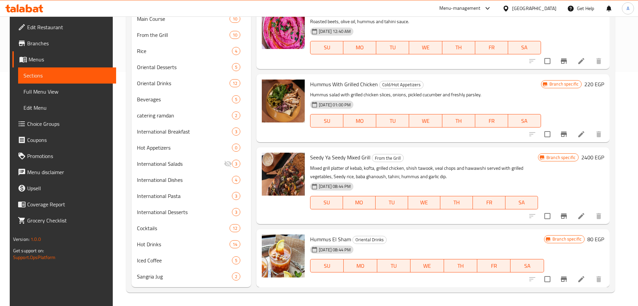
scroll to position [234, 0]
type input "hum"
click at [271, 241] on icon "upload picture" at bounding box center [271, 244] width 8 height 8
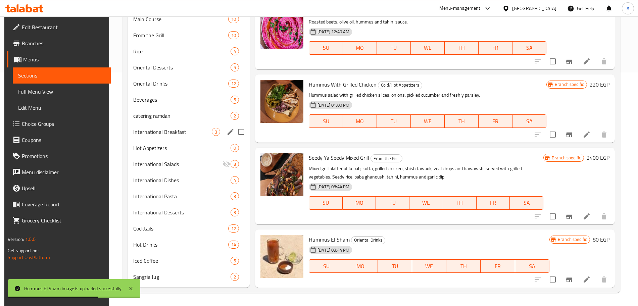
scroll to position [210, 0]
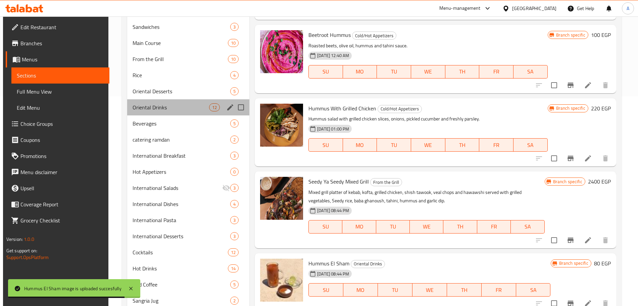
click at [193, 112] on div "Oriental Drinks 12" at bounding box center [188, 107] width 122 height 16
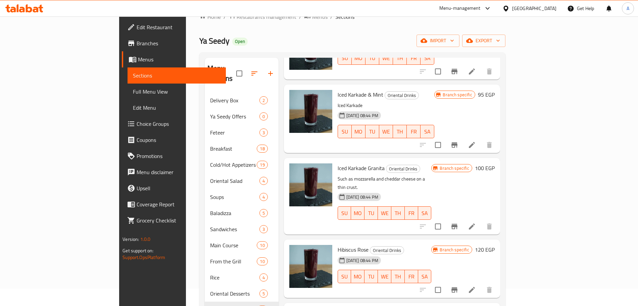
scroll to position [77, 0]
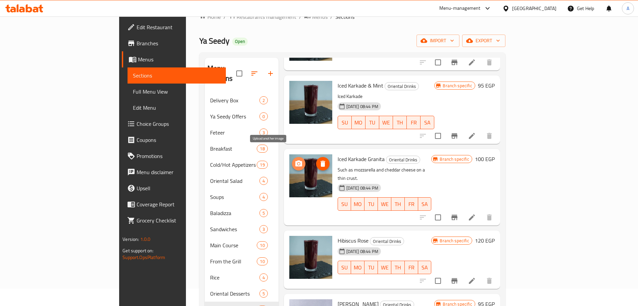
click at [295, 160] on icon "upload picture" at bounding box center [298, 163] width 7 height 6
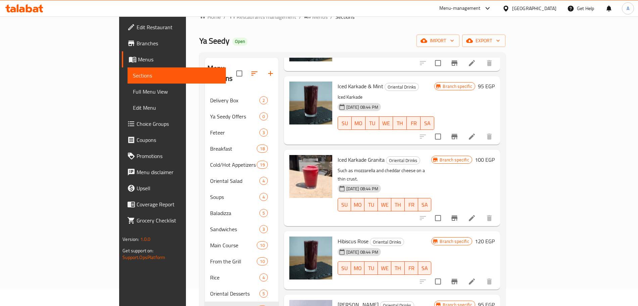
scroll to position [79, 0]
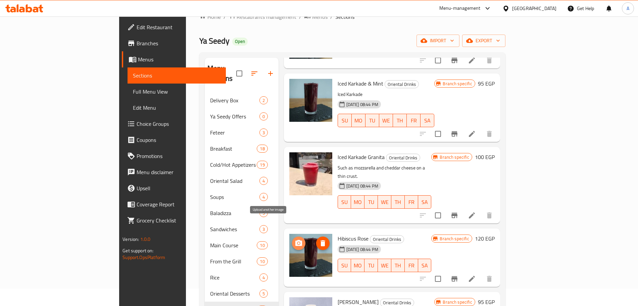
click at [292, 237] on button "upload picture" at bounding box center [298, 243] width 13 height 13
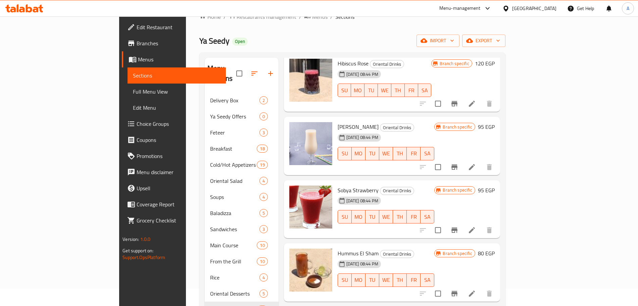
scroll to position [269, 0]
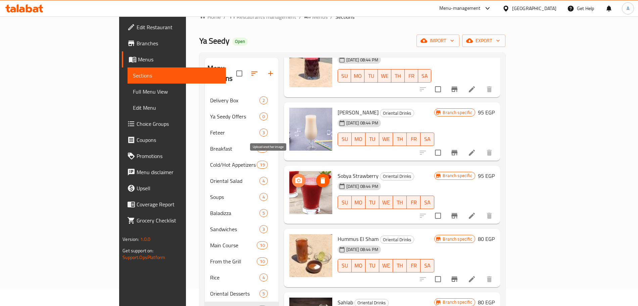
click at [295, 177] on icon "upload picture" at bounding box center [298, 180] width 7 height 6
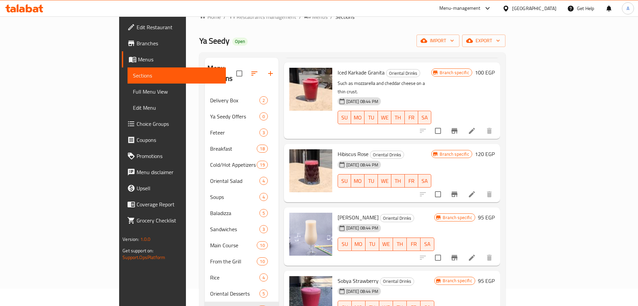
scroll to position [161, 0]
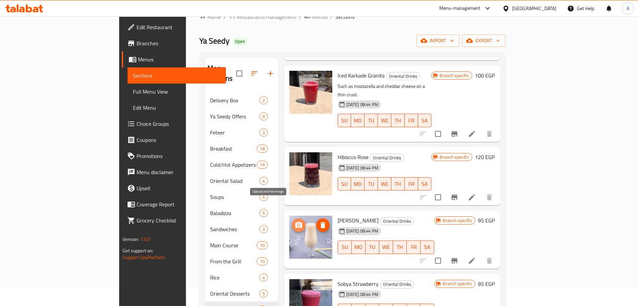
click at [295, 222] on icon "upload picture" at bounding box center [298, 225] width 7 height 6
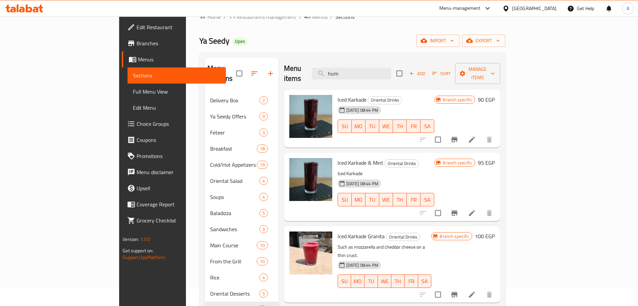
scroll to position [0, 0]
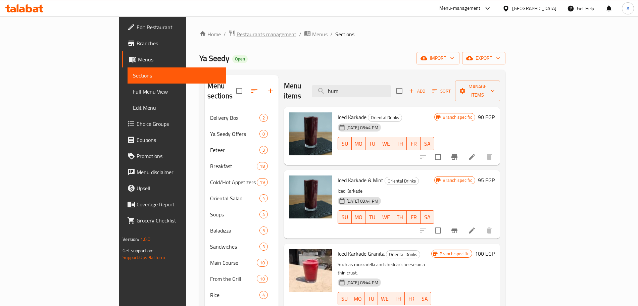
click at [237, 36] on span "Restaurants management" at bounding box center [267, 34] width 60 height 8
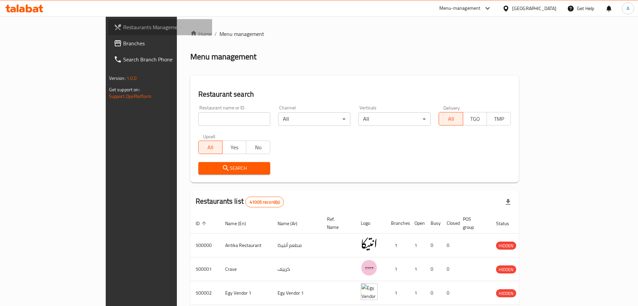
click at [123, 25] on span "Restaurants Management" at bounding box center [165, 27] width 84 height 8
